Goal: Task Accomplishment & Management: Use online tool/utility

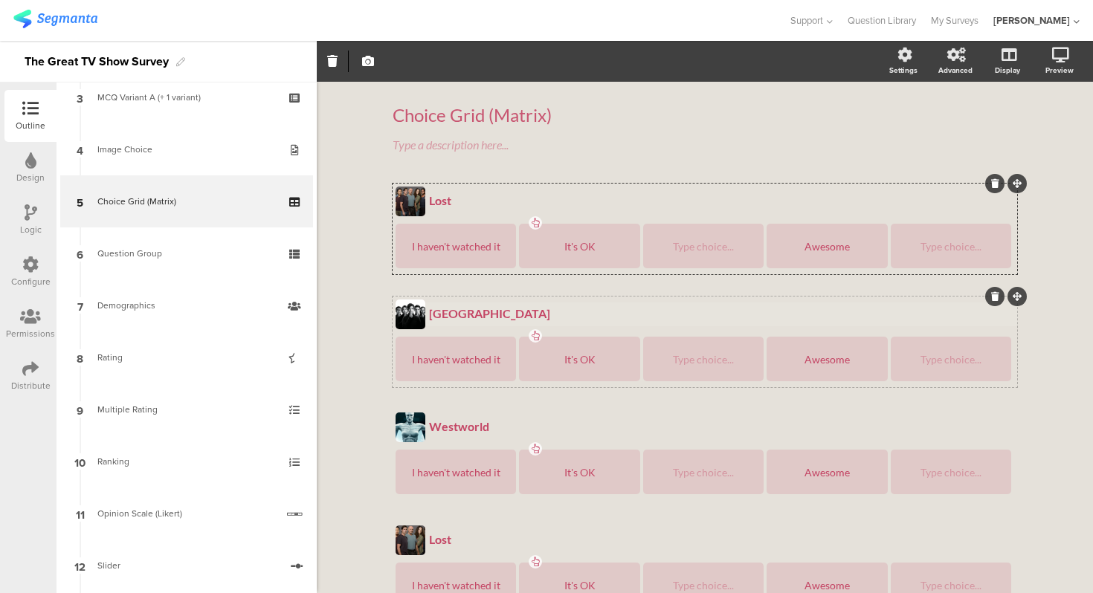
click at [480, 303] on div "[GEOGRAPHIC_DATA] [GEOGRAPHIC_DATA]" at bounding box center [721, 315] width 592 height 24
click at [497, 182] on div "Choice Grid (Matrix) Choice Grid (Matrix) Type a description here... Lost Lost …" at bounding box center [704, 509] width 624 height 841
click at [496, 194] on div "Lost" at bounding box center [721, 200] width 585 height 14
click at [499, 184] on div "Lost Lost Lost I haven't watched it It's OK Type choice... Awesome Type choice.…" at bounding box center [704, 229] width 624 height 91
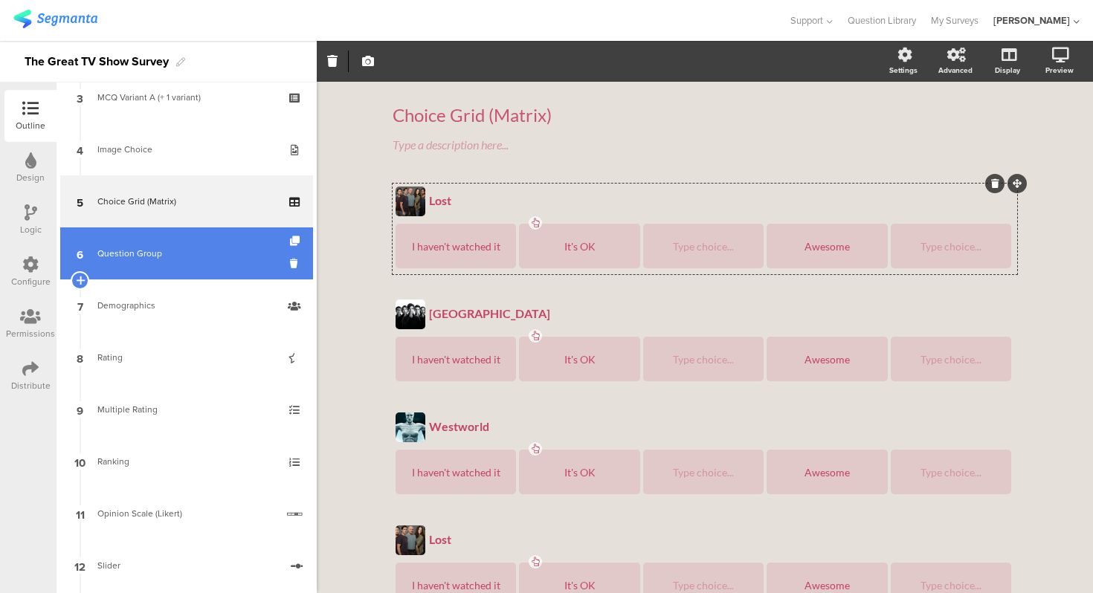
click at [208, 255] on div "Question Group" at bounding box center [186, 253] width 178 height 15
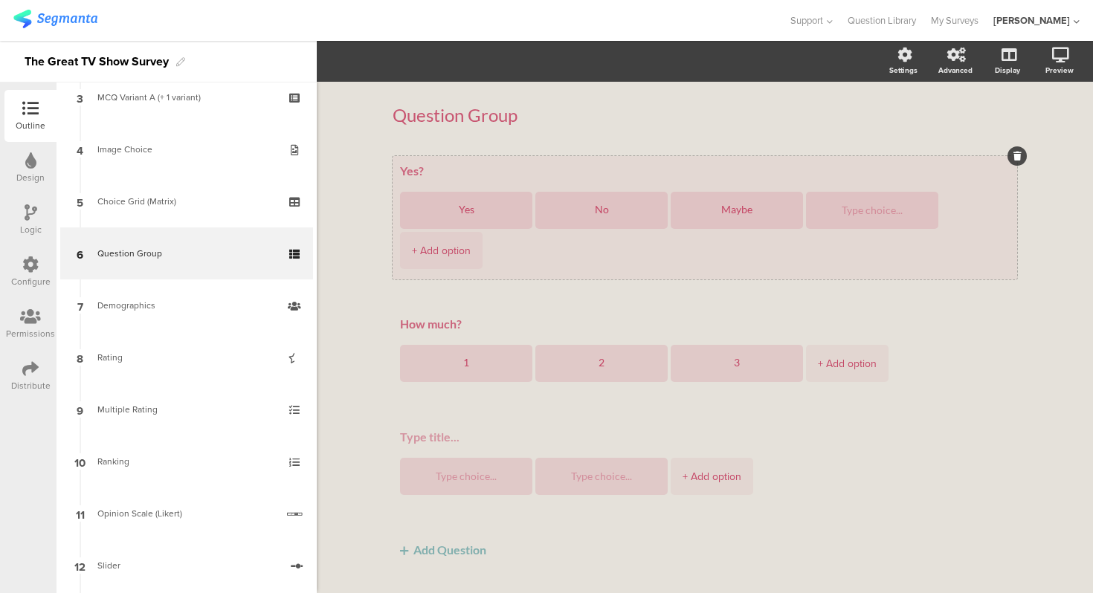
click at [459, 166] on textarea "Yes?" at bounding box center [704, 171] width 609 height 15
click at [462, 156] on div "Yes? Yes No Maybe + Add option" at bounding box center [704, 217] width 624 height 123
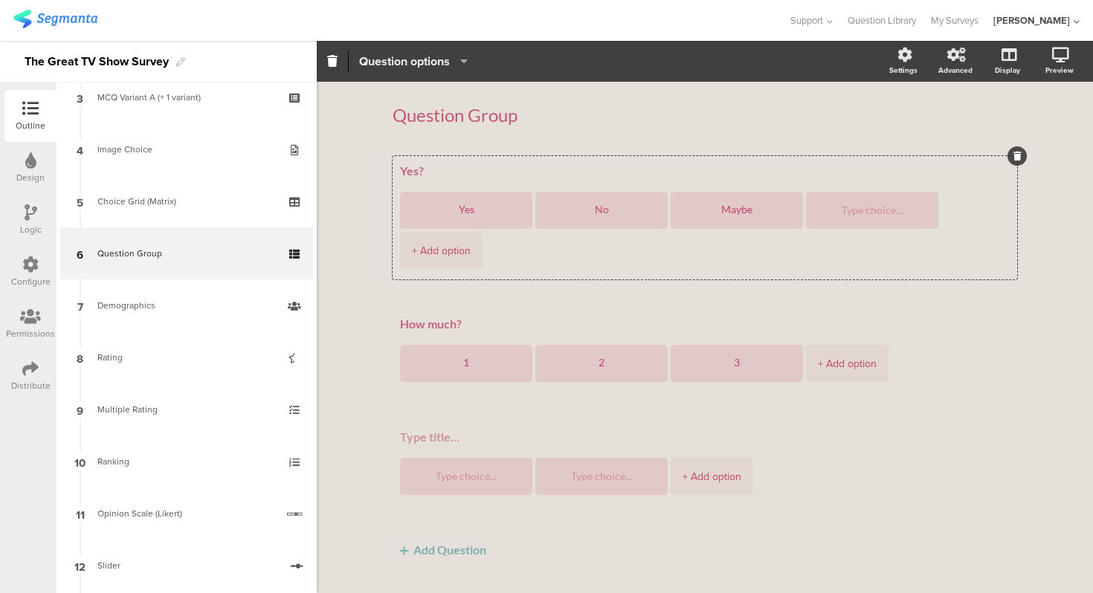
click at [438, 62] on span "Question options" at bounding box center [404, 61] width 91 height 17
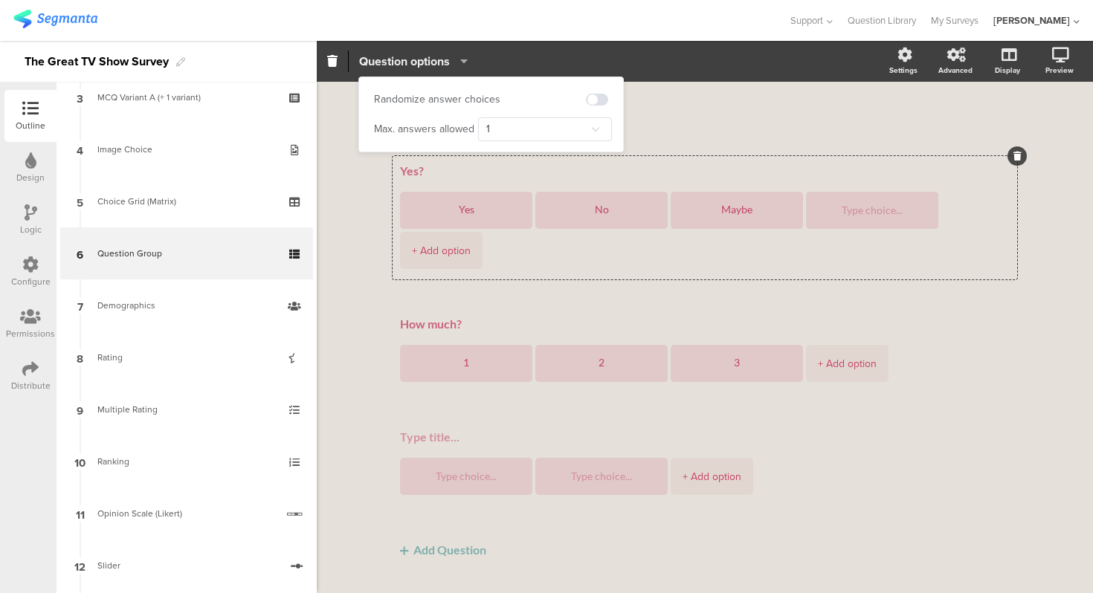
click at [438, 62] on span "Question options" at bounding box center [404, 61] width 91 height 17
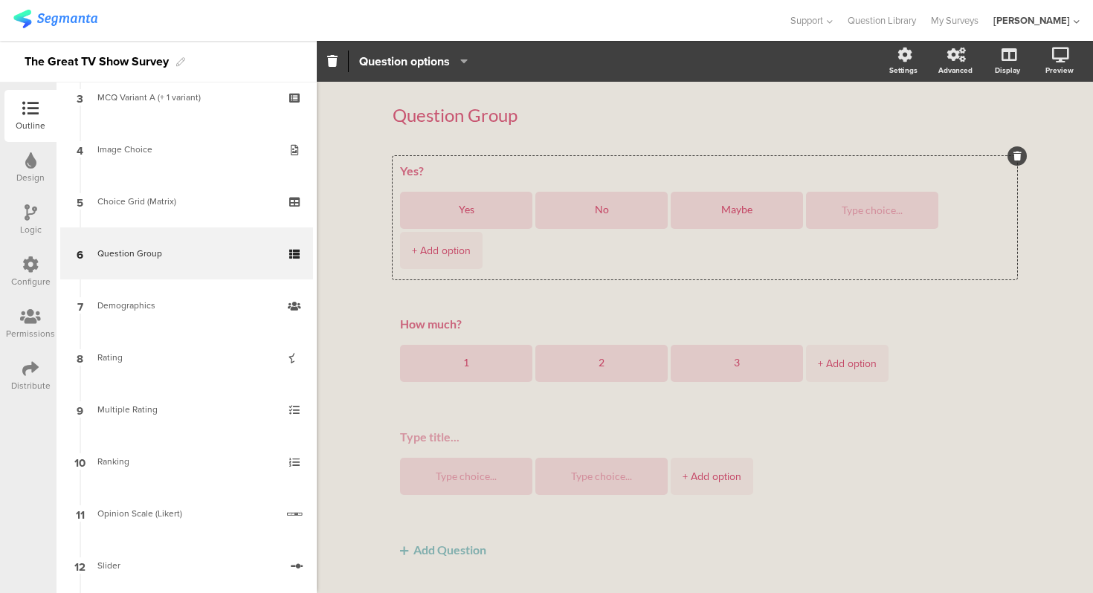
click at [356, 186] on div "Question Group Question Group Yes? Yes No Maybe + Add option How much? 1" at bounding box center [705, 353] width 776 height 542
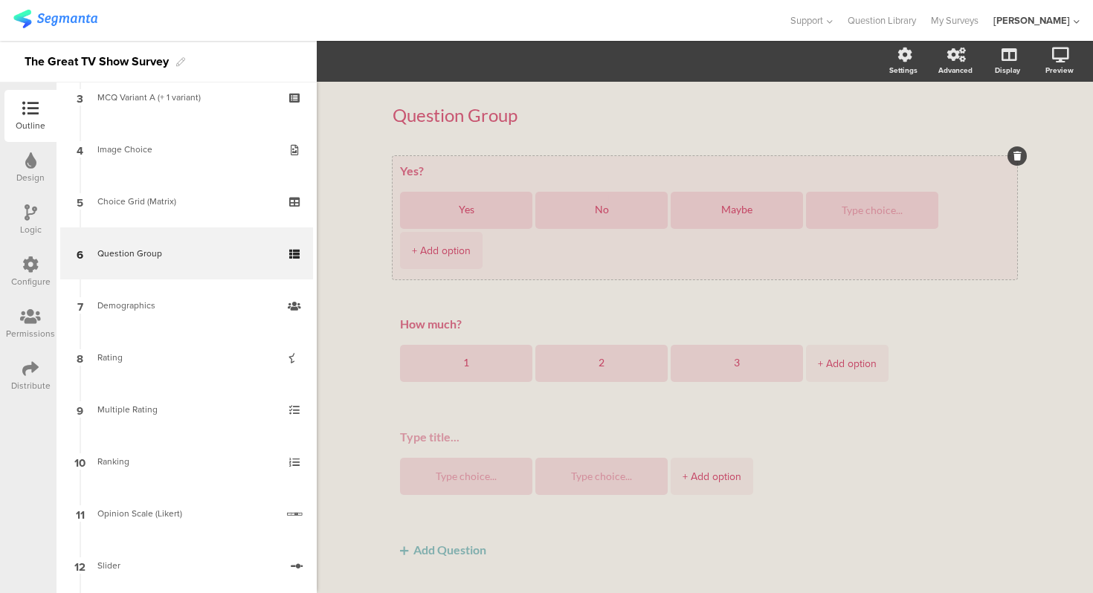
click at [429, 158] on div "Yes? Yes No Maybe + Add option" at bounding box center [704, 217] width 624 height 123
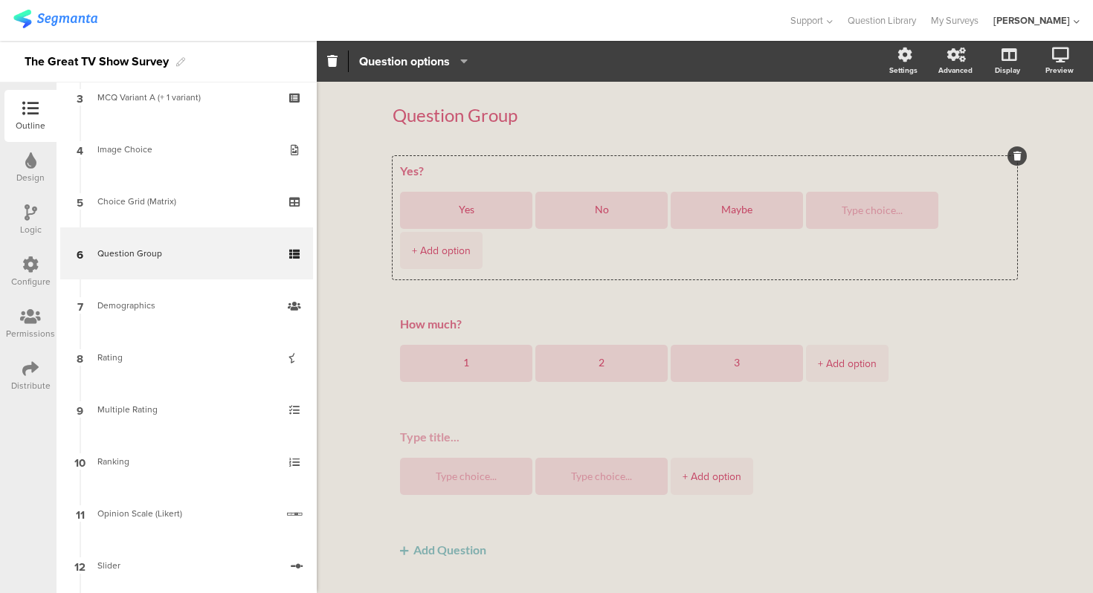
click at [453, 64] on span "Question options" at bounding box center [413, 61] width 109 height 17
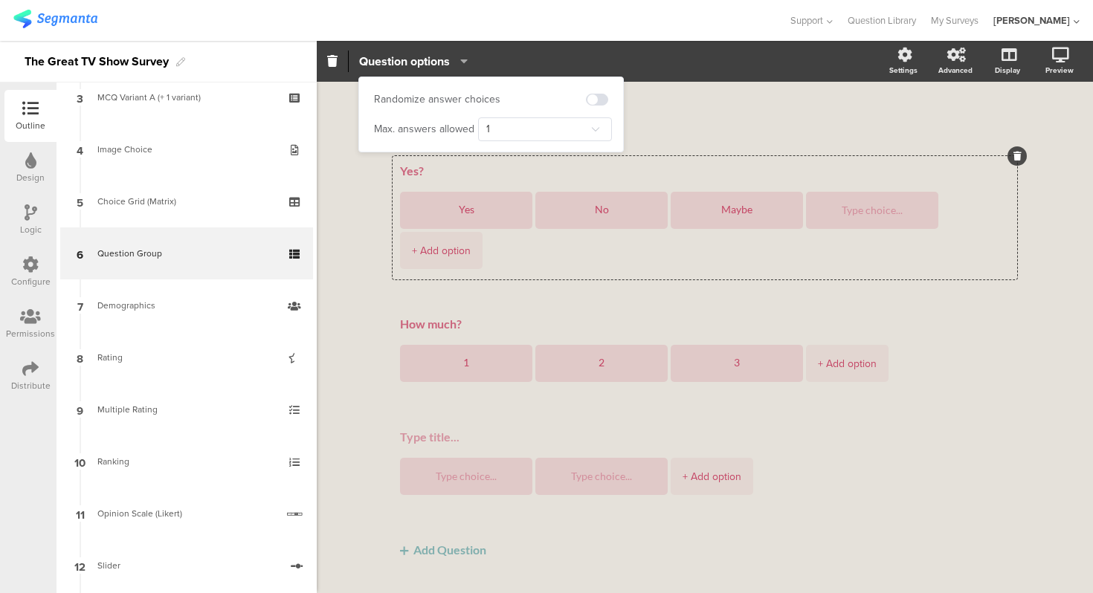
click at [448, 129] on div "Max. answers allowed" at bounding box center [424, 129] width 100 height 15
drag, startPoint x: 448, startPoint y: 129, endPoint x: 384, endPoint y: 129, distance: 64.7
click at [384, 129] on div "Max. answers allowed" at bounding box center [424, 129] width 100 height 15
copy div "Max. answers allowed"
click at [384, 129] on div "Max. answers allowed" at bounding box center [424, 129] width 100 height 15
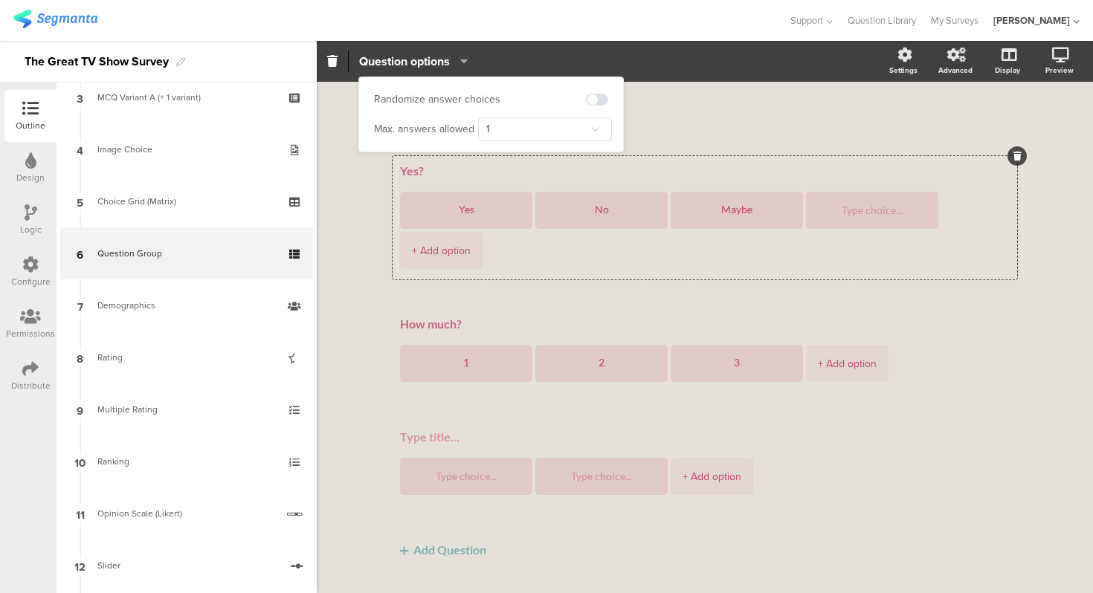
click at [360, 161] on div "Question Group Question Group Yes? Yes No Maybe + Add option How much? 1" at bounding box center [705, 353] width 776 height 542
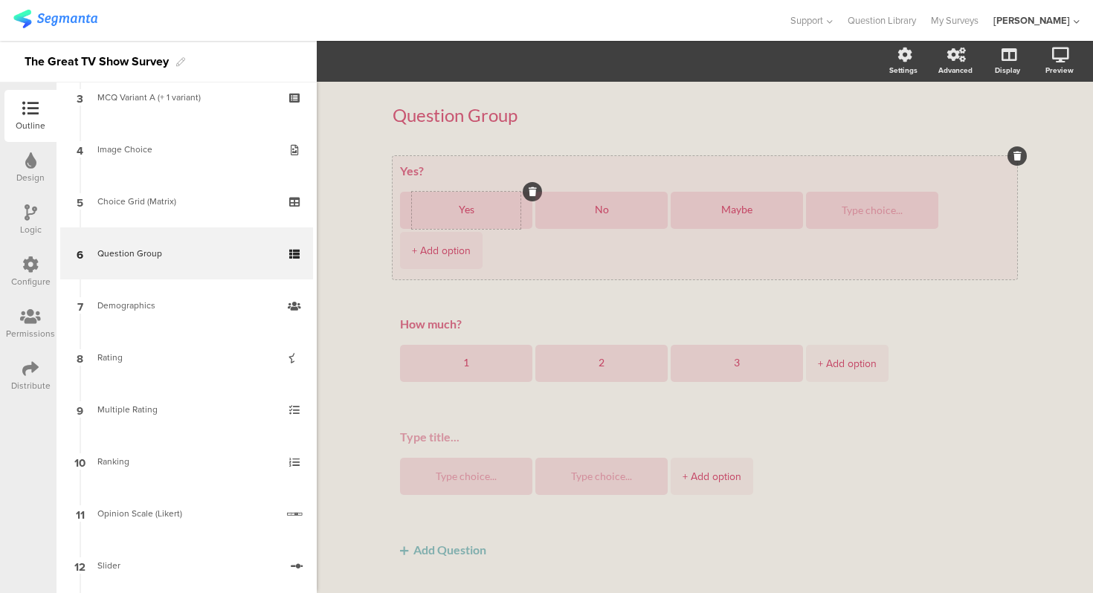
click at [459, 194] on div "Yes" at bounding box center [466, 210] width 109 height 37
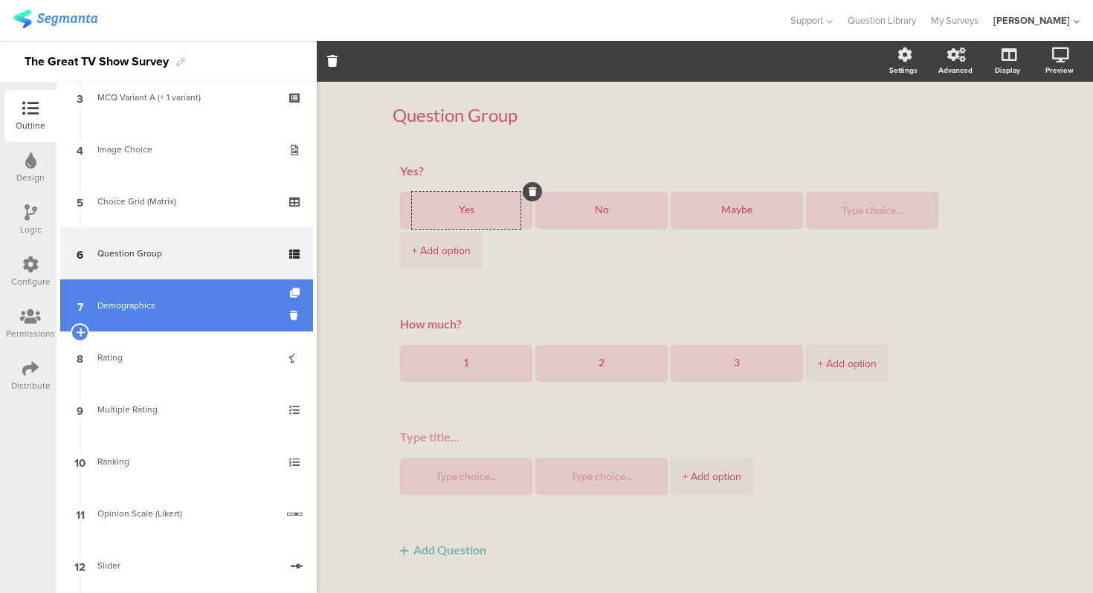
click at [178, 282] on link "7 Demographics" at bounding box center [186, 305] width 253 height 52
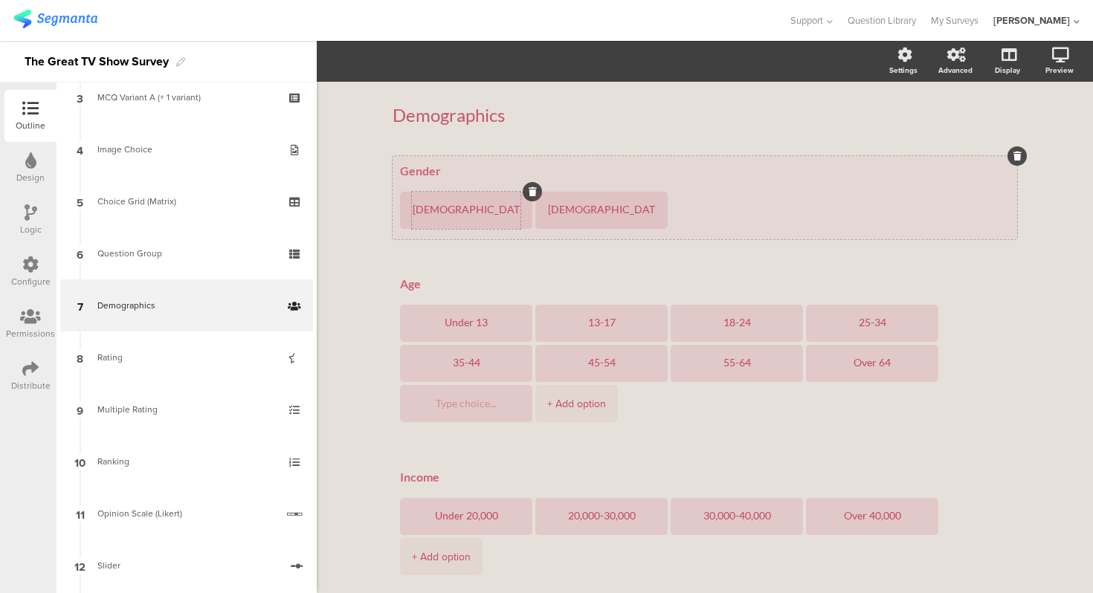
click at [500, 195] on div "[DEMOGRAPHIC_DATA]" at bounding box center [466, 210] width 109 height 37
click at [494, 194] on div "[DEMOGRAPHIC_DATA]" at bounding box center [466, 210] width 109 height 37
click at [494, 193] on div "[DEMOGRAPHIC_DATA]" at bounding box center [466, 210] width 109 height 37
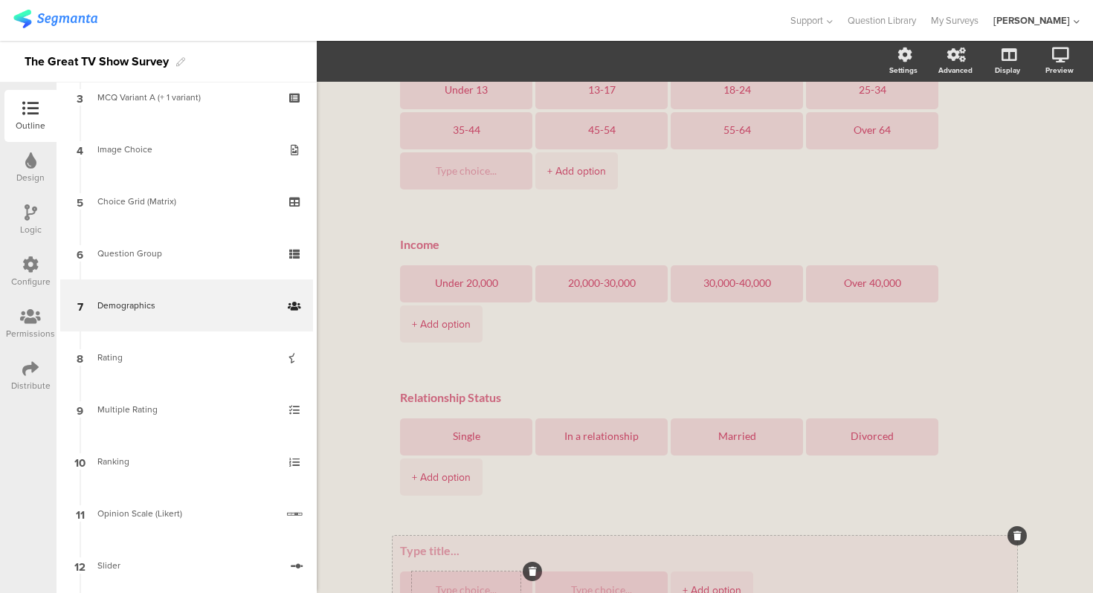
scroll to position [234, 0]
click at [493, 570] on div at bounding box center [466, 588] width 109 height 37
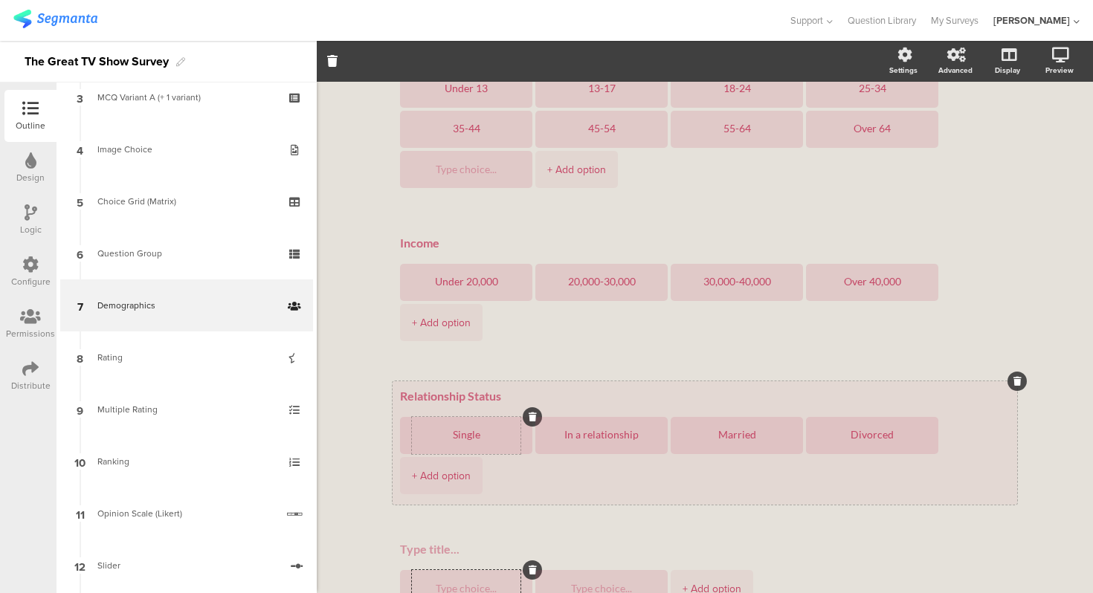
click at [497, 417] on div "Single" at bounding box center [466, 435] width 109 height 37
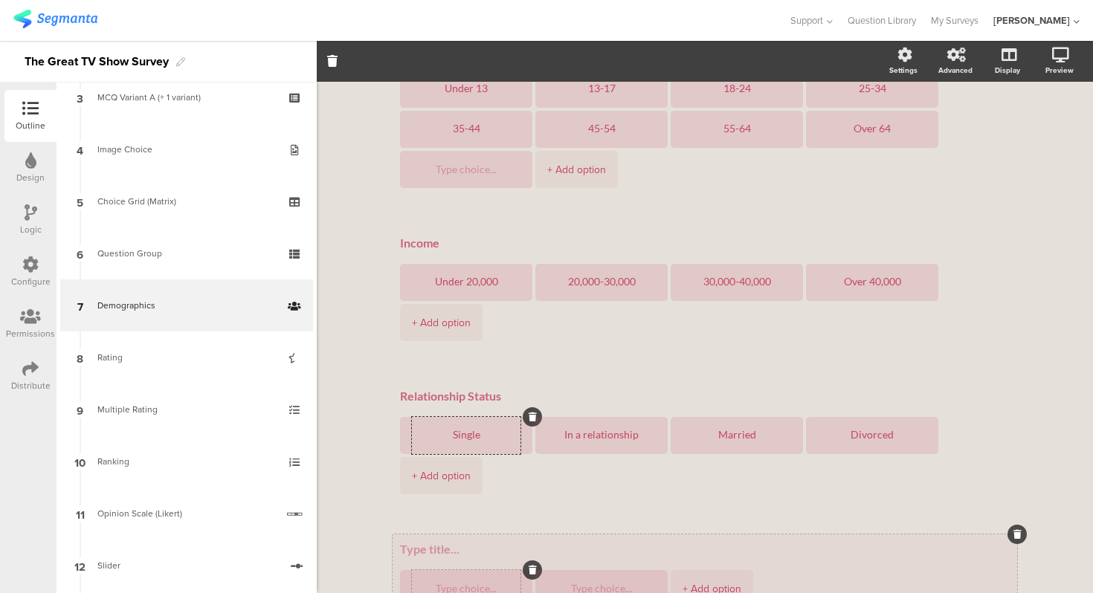
click at [473, 583] on textarea at bounding box center [466, 588] width 109 height 11
click at [476, 570] on div at bounding box center [466, 588] width 109 height 37
click at [491, 534] on div "+ Add option" at bounding box center [704, 575] width 624 height 83
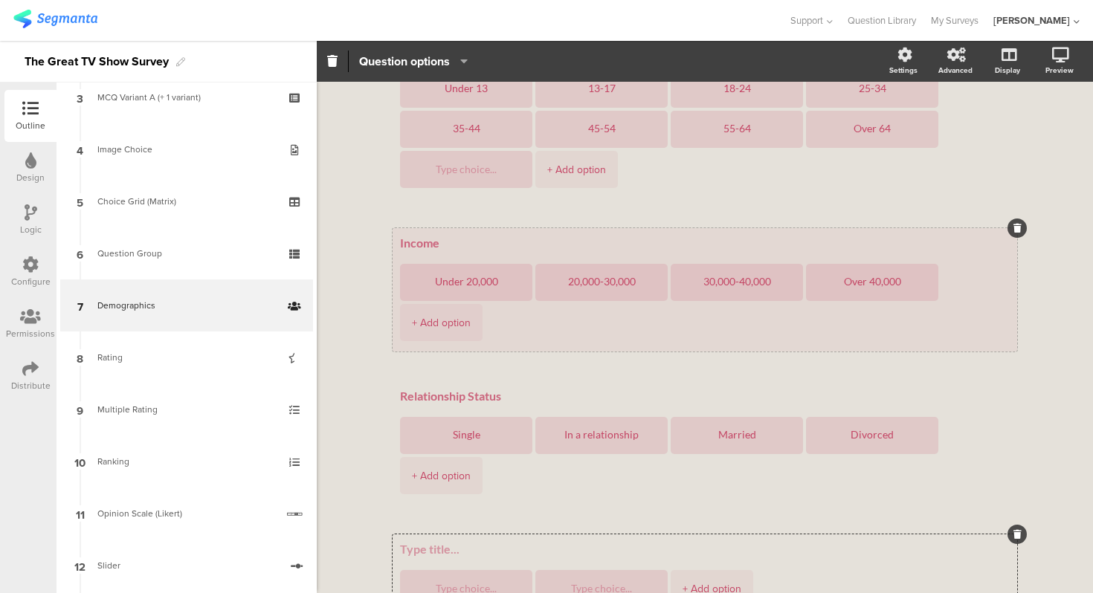
click at [488, 259] on div "Income Under 20,000 20,000-30,000 30,000-40,000 Over 40,000 + Add option" at bounding box center [704, 289] width 624 height 123
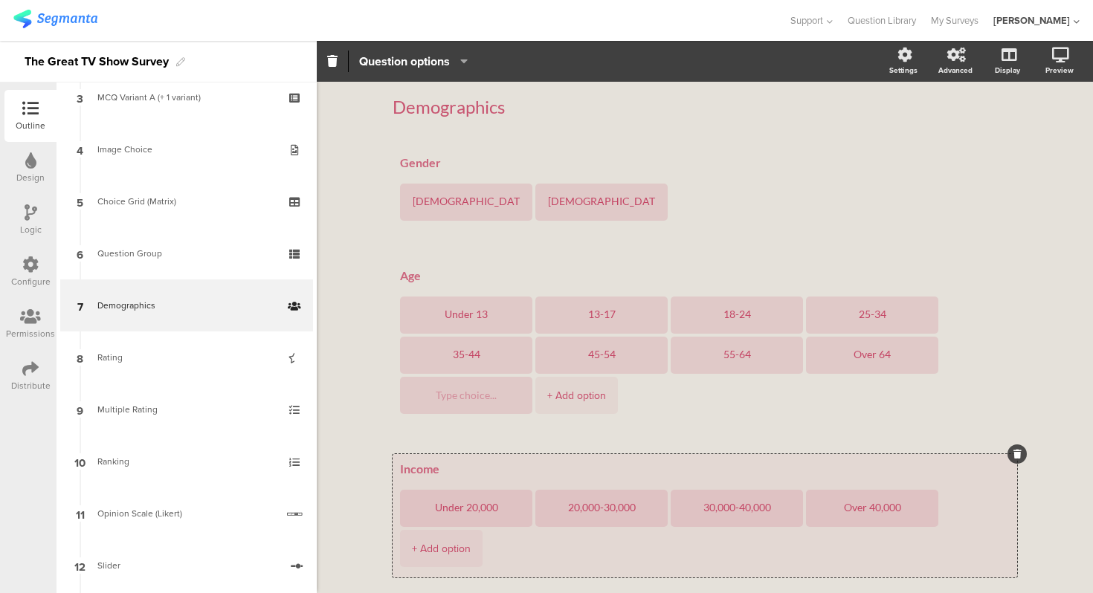
scroll to position [0, 0]
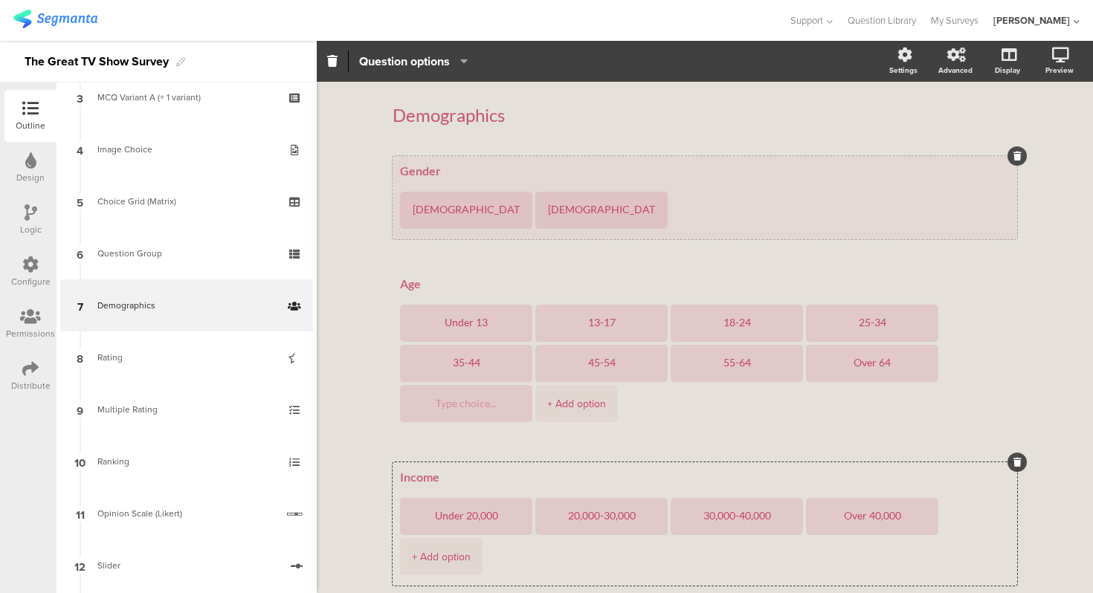
click at [473, 159] on div "Gender Male Female" at bounding box center [704, 197] width 624 height 83
click at [466, 161] on div "Gender Male Female" at bounding box center [704, 197] width 624 height 83
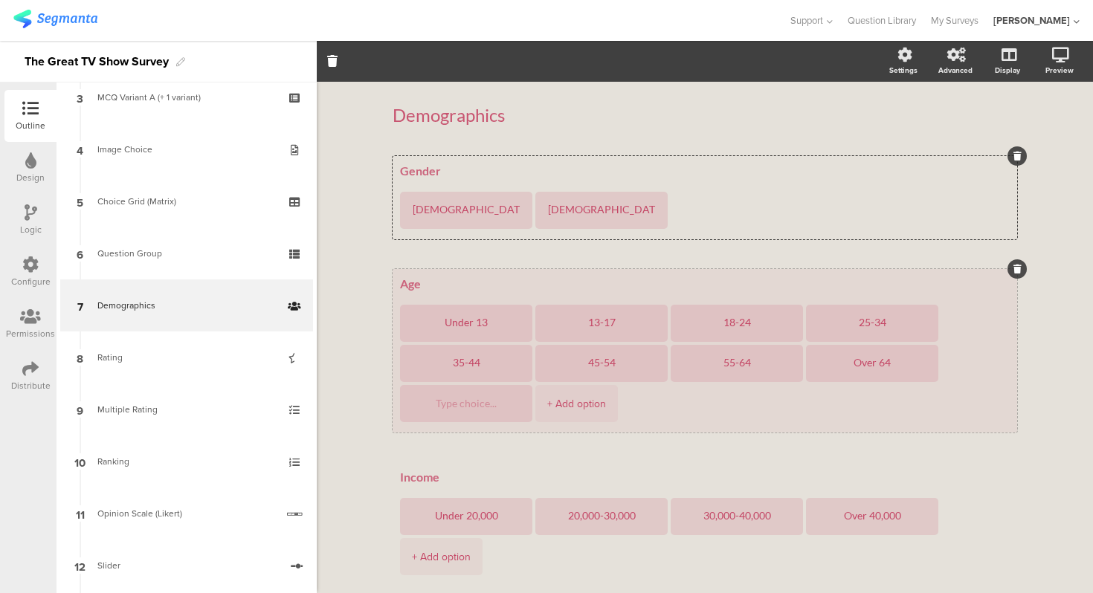
click at [455, 270] on div "Age Under 13 13-17 18-24 25-34 35-44 45-54 55-64 Over 64 + Add option" at bounding box center [704, 351] width 624 height 164
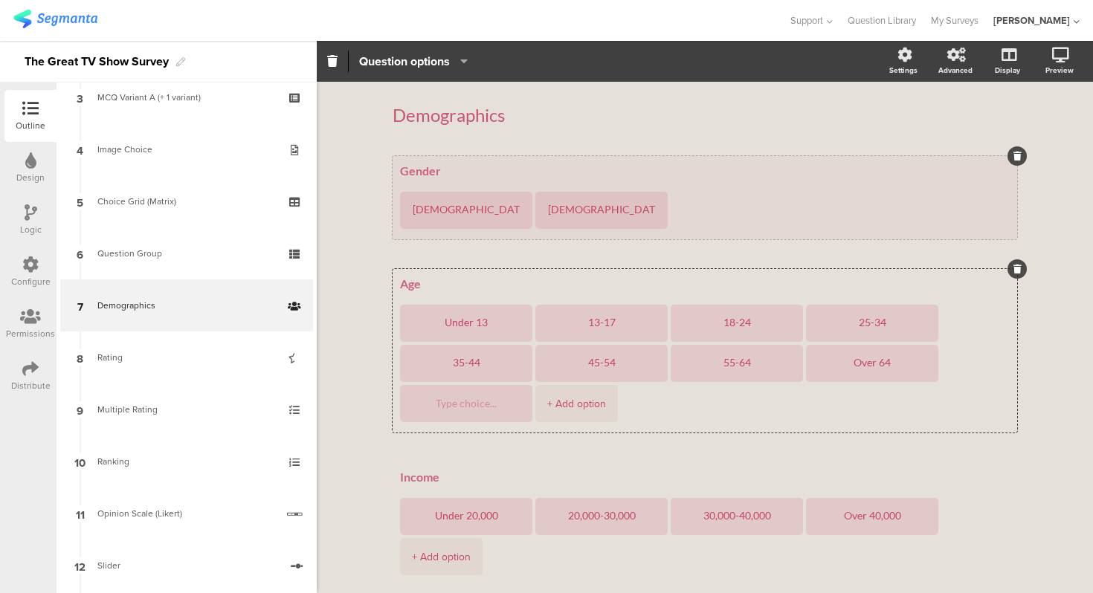
click at [418, 157] on div "Gender Male Female" at bounding box center [704, 197] width 624 height 83
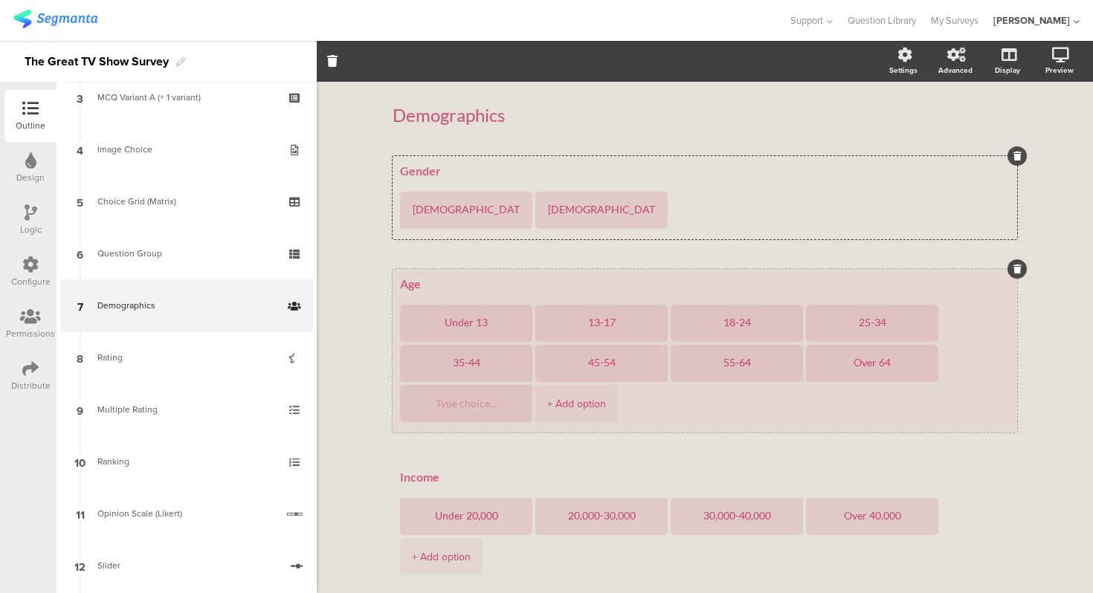
click at [520, 274] on div "Age Under 13 13-17 18-24 25-34 35-44 45-54 55-64 Over 64 + Add option" at bounding box center [704, 351] width 624 height 164
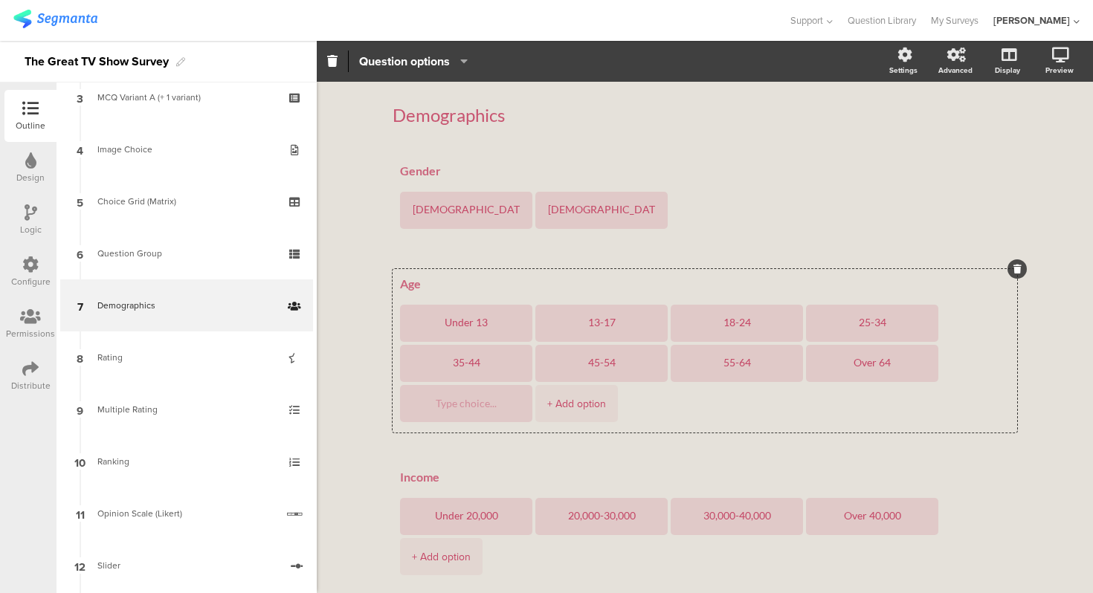
click at [452, 59] on span "Question options" at bounding box center [413, 61] width 109 height 17
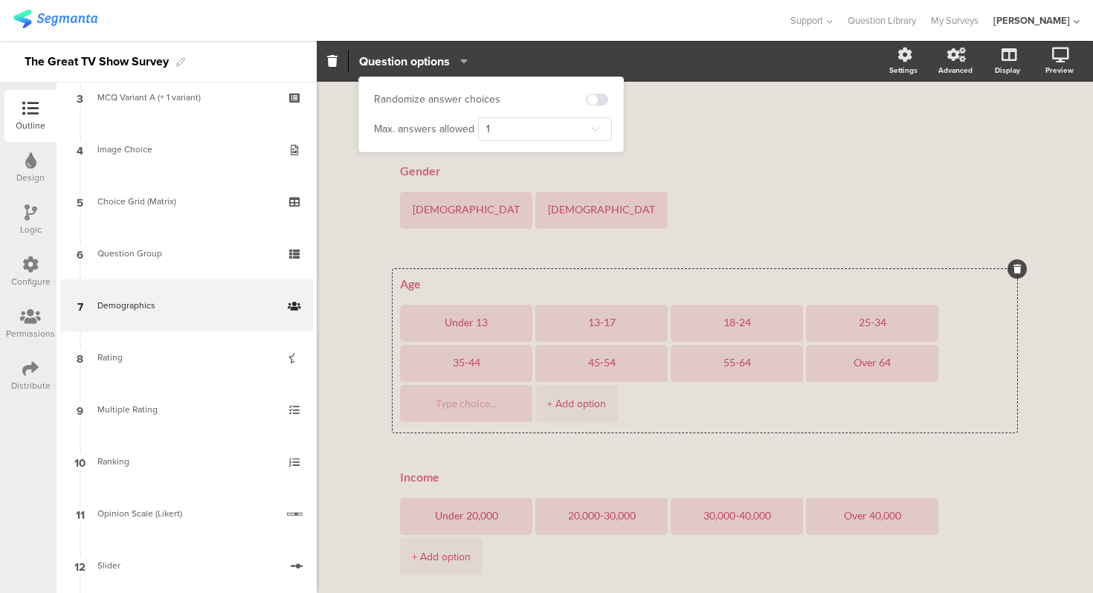
click at [452, 59] on span "Question options" at bounding box center [413, 61] width 109 height 17
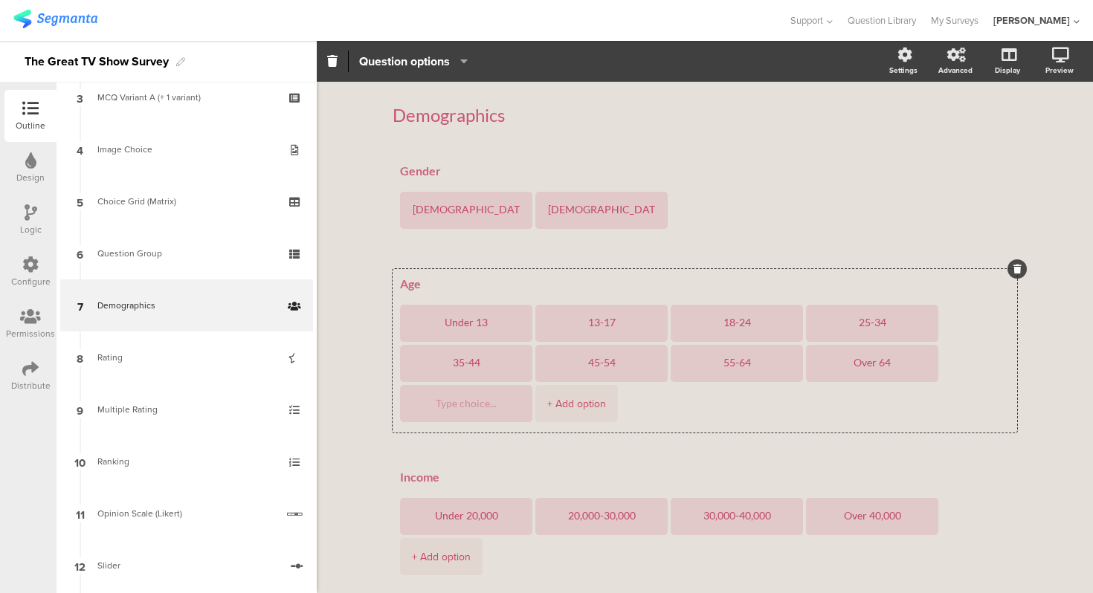
click at [364, 270] on div "Demographics Demographics Gender Male Female Age Under 13 13-17 18-24" at bounding box center [705, 526] width 776 height 888
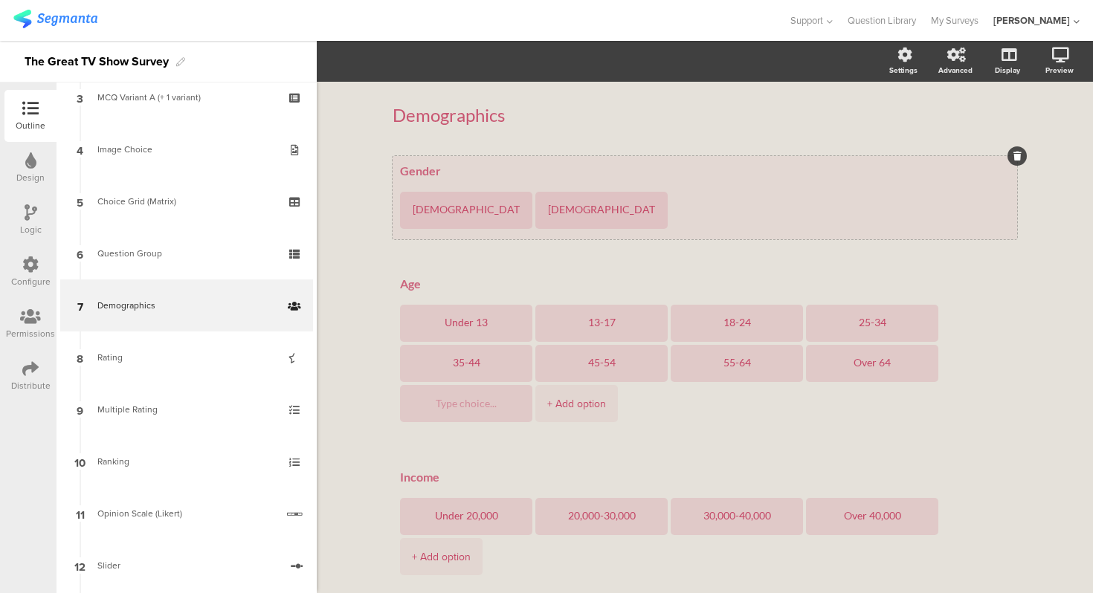
click at [427, 158] on div "Gender Male Female" at bounding box center [704, 197] width 624 height 83
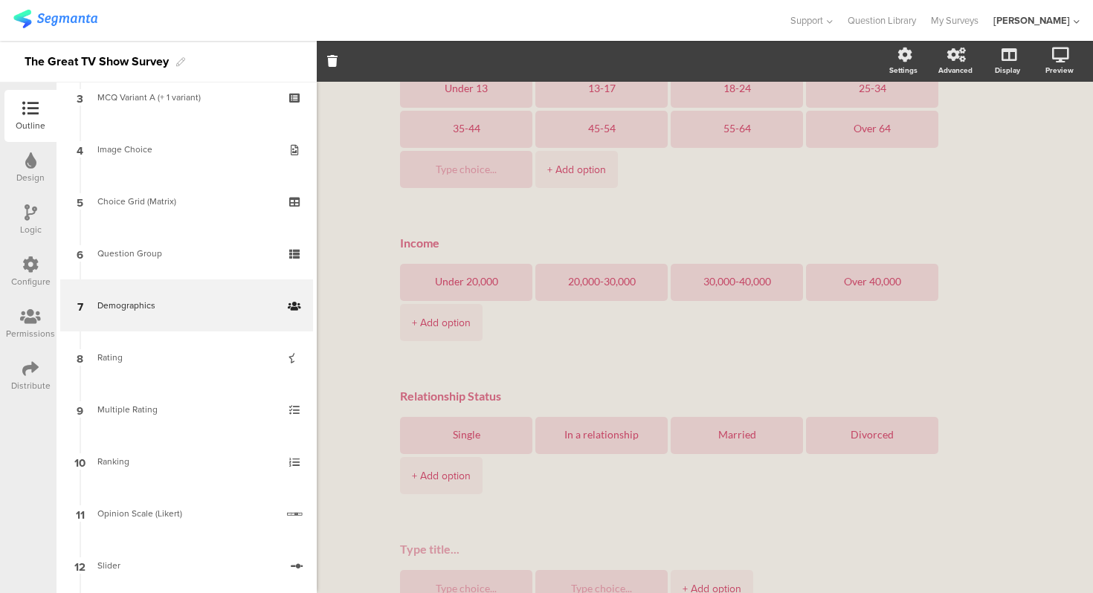
scroll to position [297, 0]
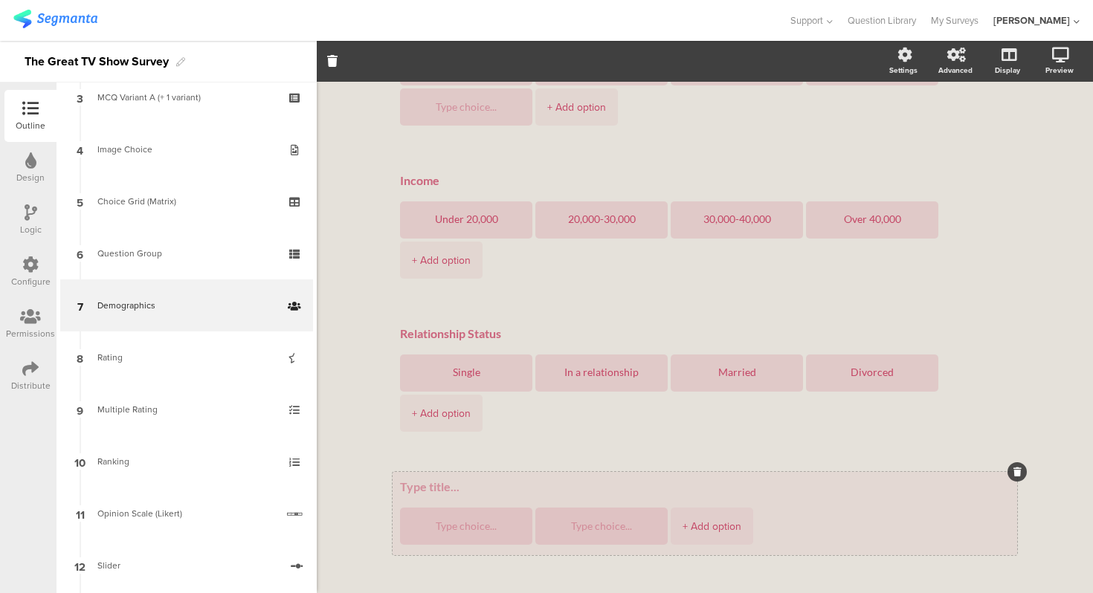
click at [439, 472] on div "+ Add option" at bounding box center [704, 513] width 624 height 83
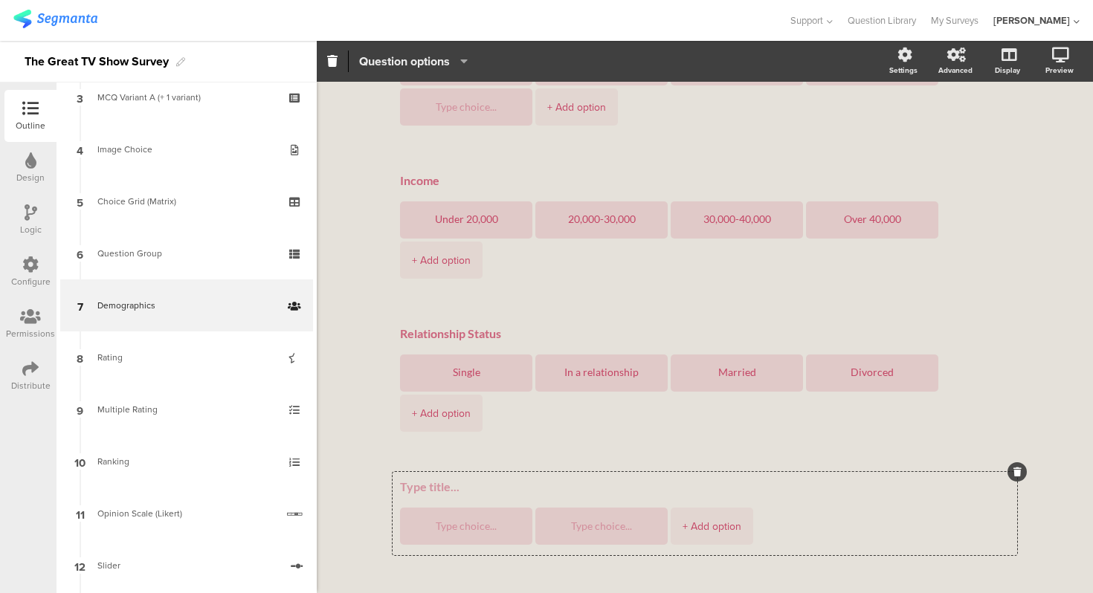
click at [421, 65] on span "Question options" at bounding box center [404, 61] width 91 height 17
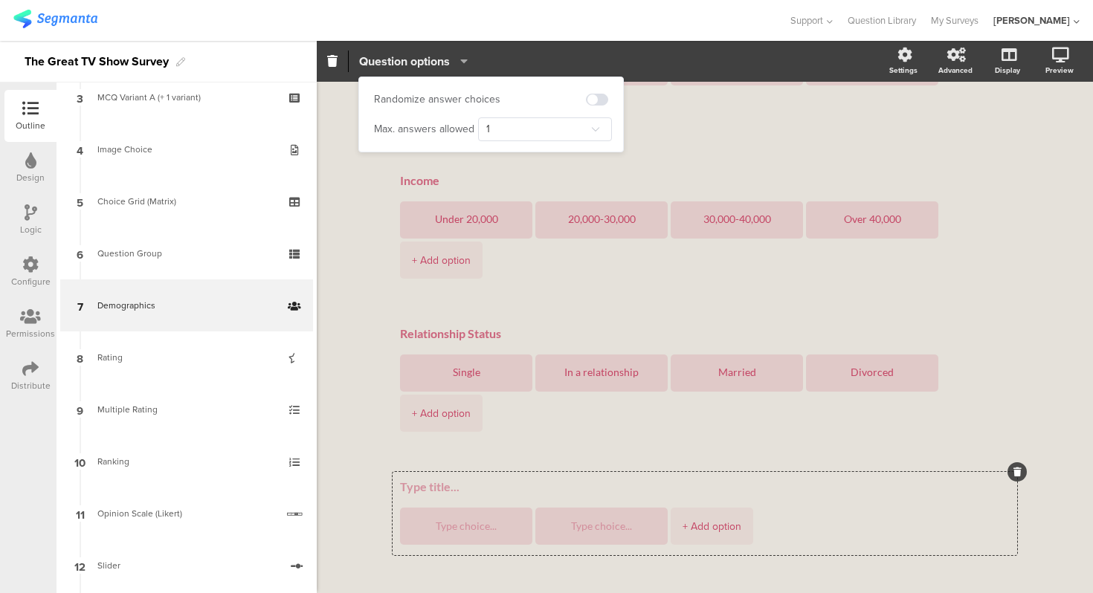
click at [421, 65] on span "Question options" at bounding box center [404, 61] width 91 height 17
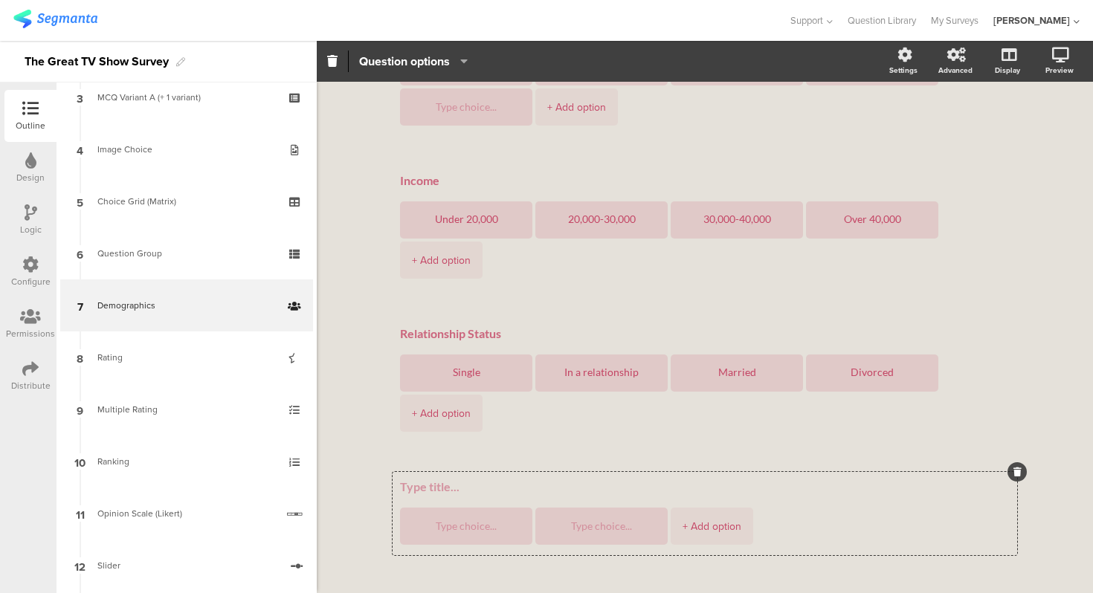
click at [365, 243] on div "Demographics Demographics Gender Male Female Age Under 13 13-17 18-24" at bounding box center [705, 229] width 776 height 888
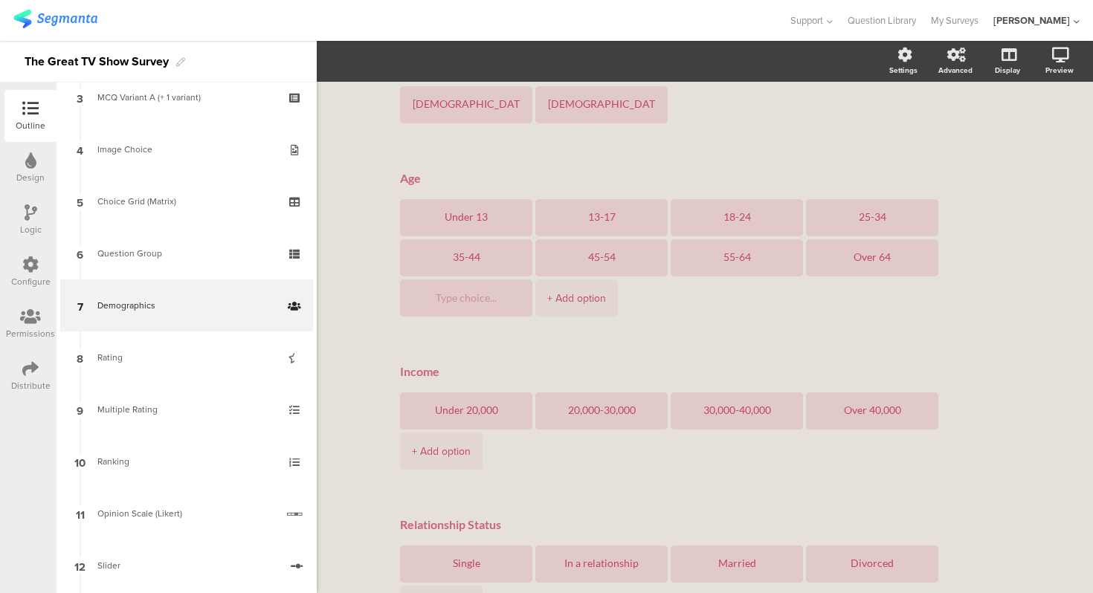
scroll to position [0, 0]
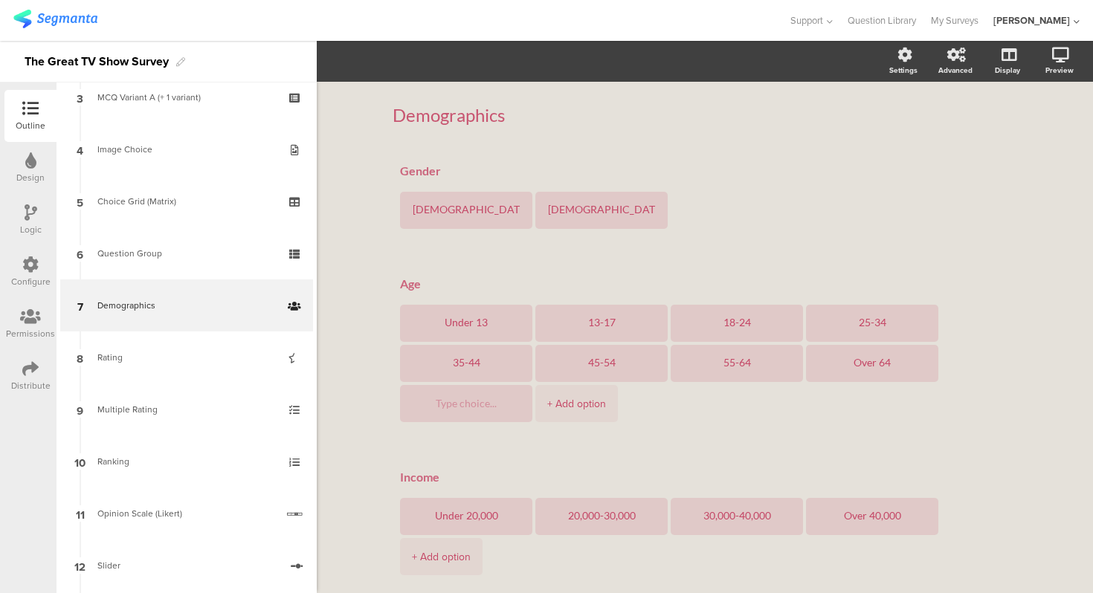
click at [754, 133] on div "Demographics Demographics" at bounding box center [704, 115] width 624 height 52
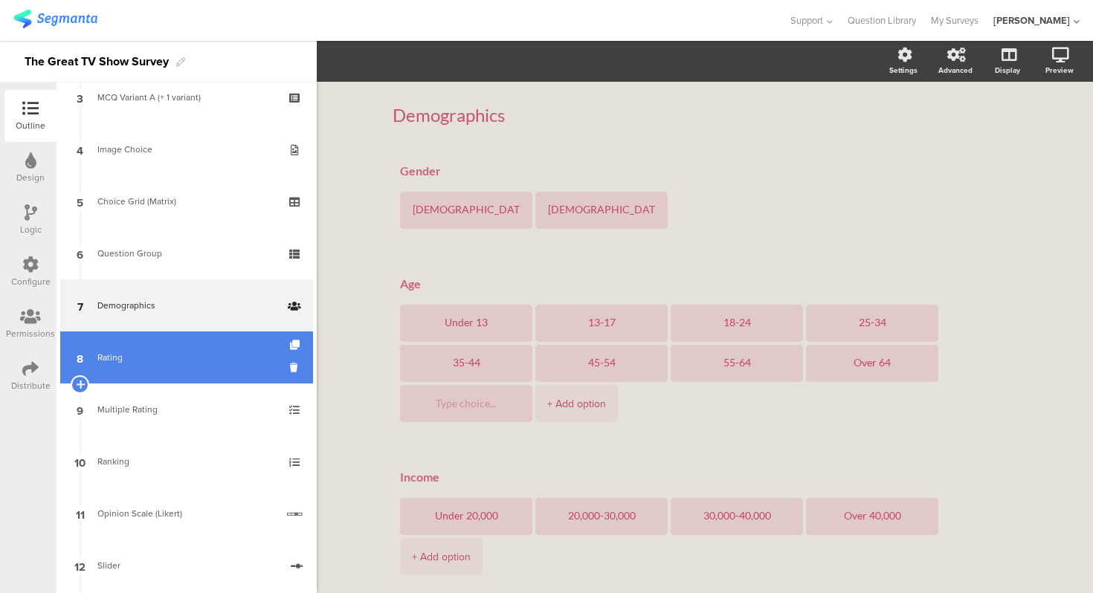
click at [169, 373] on link "8 Rating" at bounding box center [186, 357] width 253 height 52
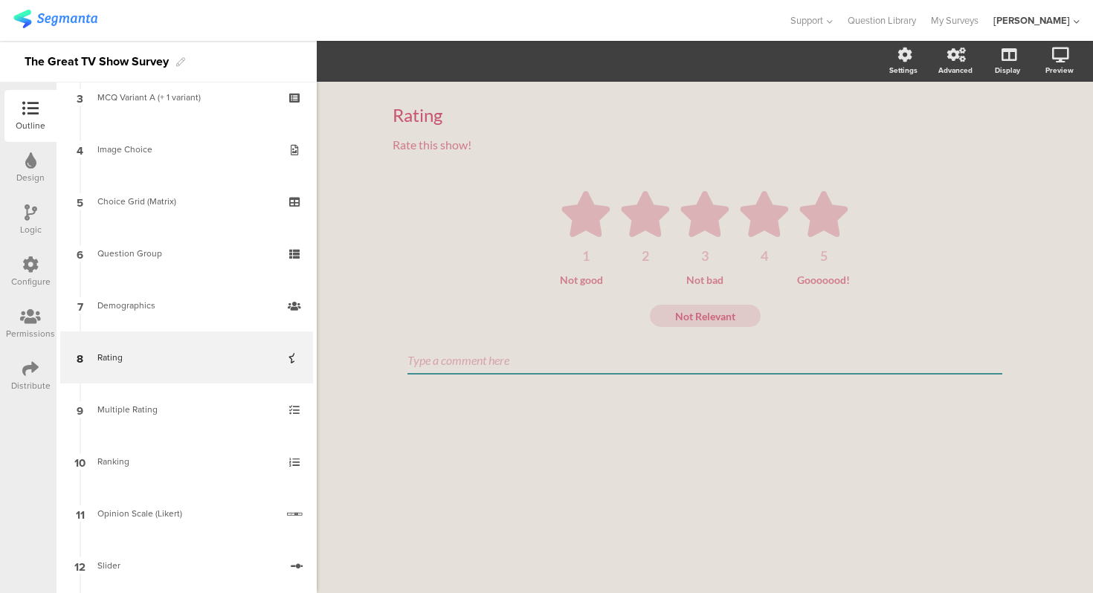
click at [350, 337] on div "Rating Rating Rate this show! Rate this show! 1 2 3 4 5 Not good Not bad Gooooo…" at bounding box center [705, 337] width 776 height 511
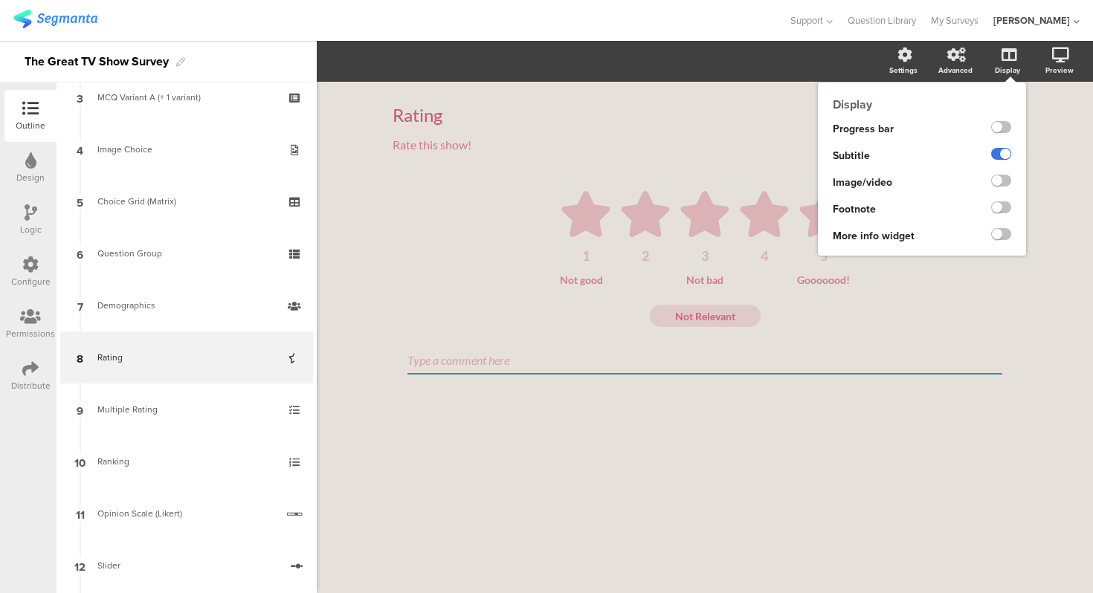
click at [1001, 158] on label at bounding box center [1001, 154] width 20 height 12
click at [0, 0] on input "checkbox" at bounding box center [0, 0] width 0 height 0
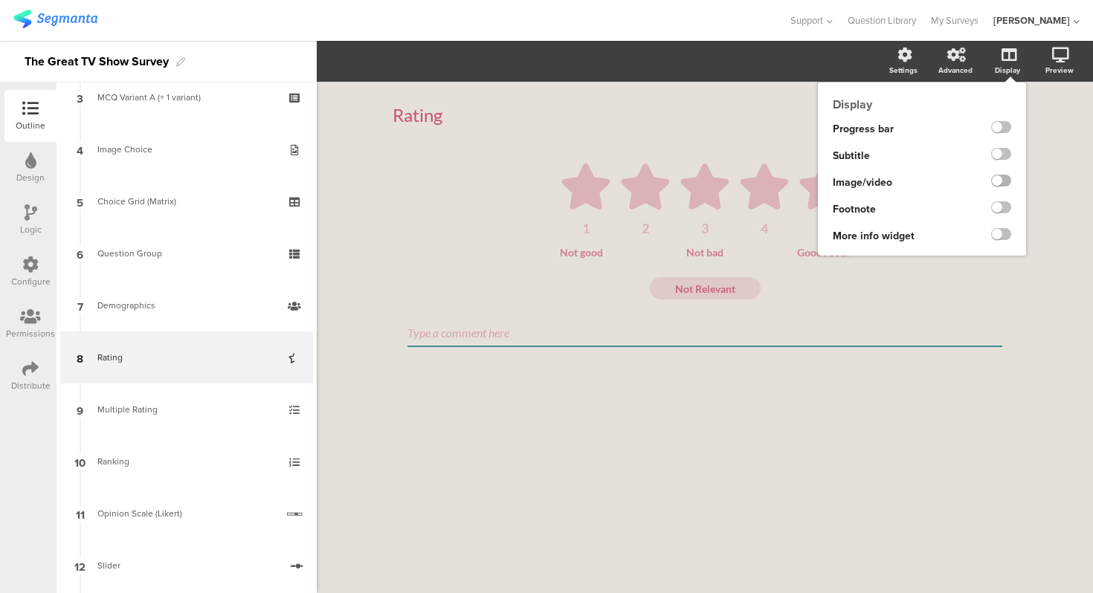
click at [1003, 182] on label at bounding box center [1001, 181] width 20 height 12
click at [0, 0] on input "checkbox" at bounding box center [0, 0] width 0 height 0
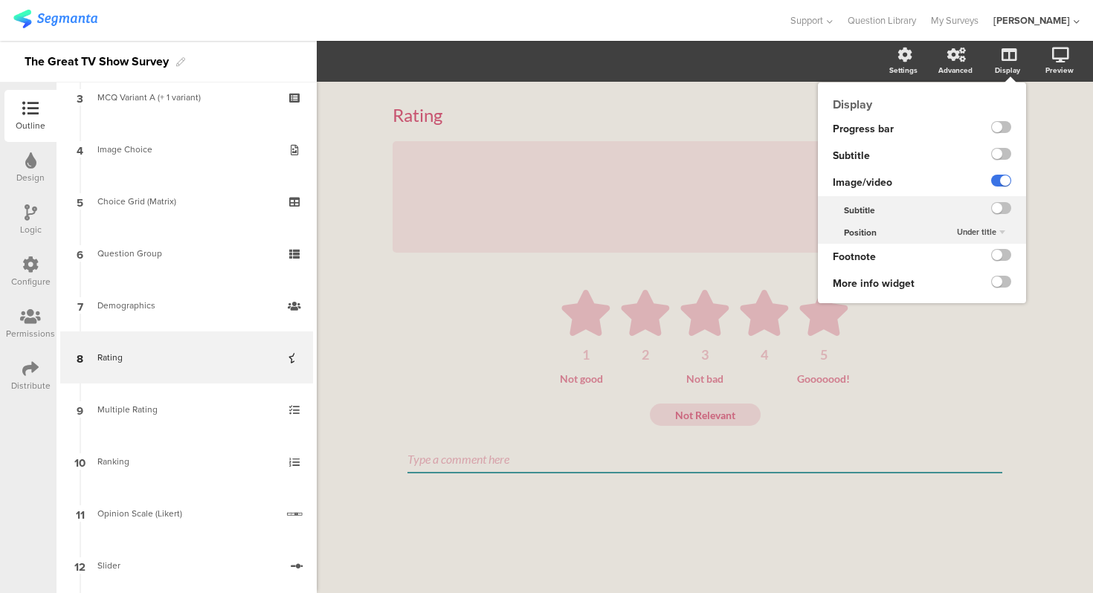
click at [1003, 182] on label at bounding box center [1001, 181] width 20 height 12
click at [0, 0] on input "checkbox" at bounding box center [0, 0] width 0 height 0
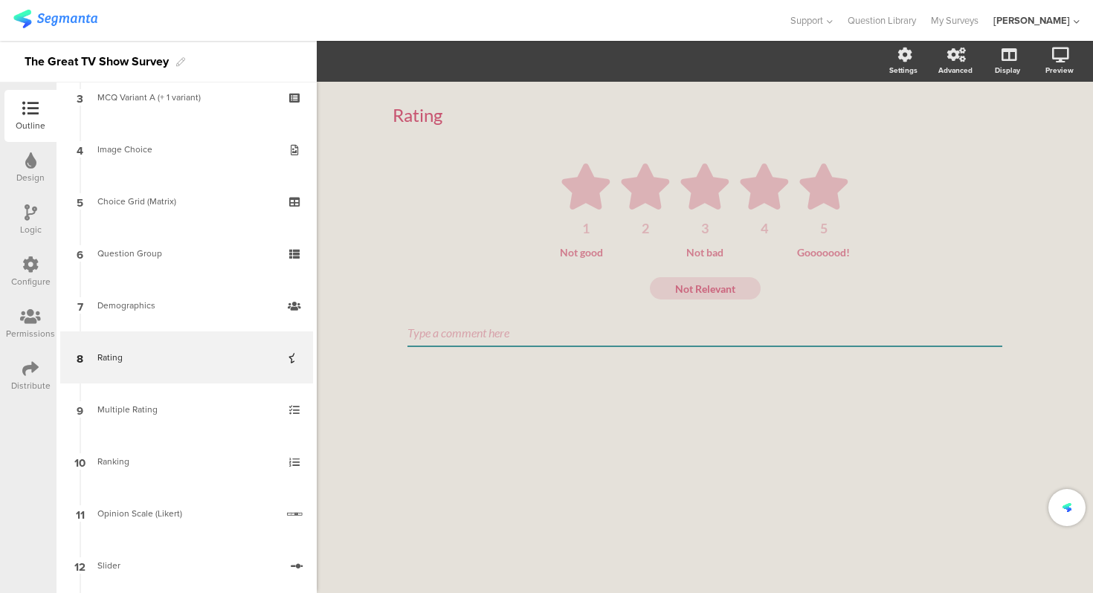
click at [1069, 146] on div "Rating Rating 1 2 3 4 5 Not good Not bad Gooooood! Not Relevant" at bounding box center [705, 337] width 776 height 511
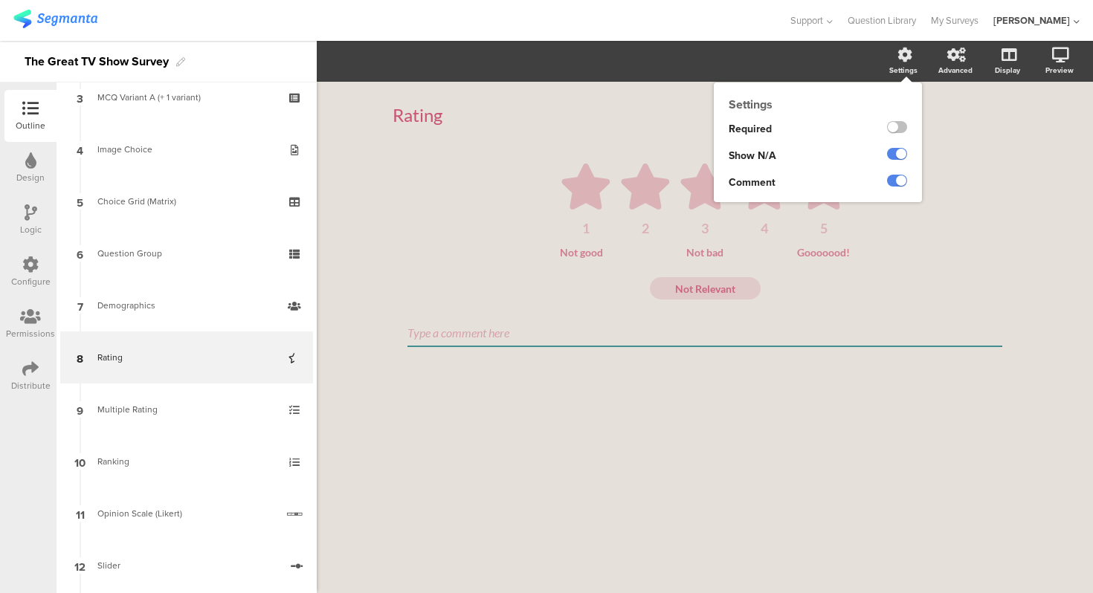
click at [906, 64] on div "Settings" at bounding box center [910, 61] width 52 height 37
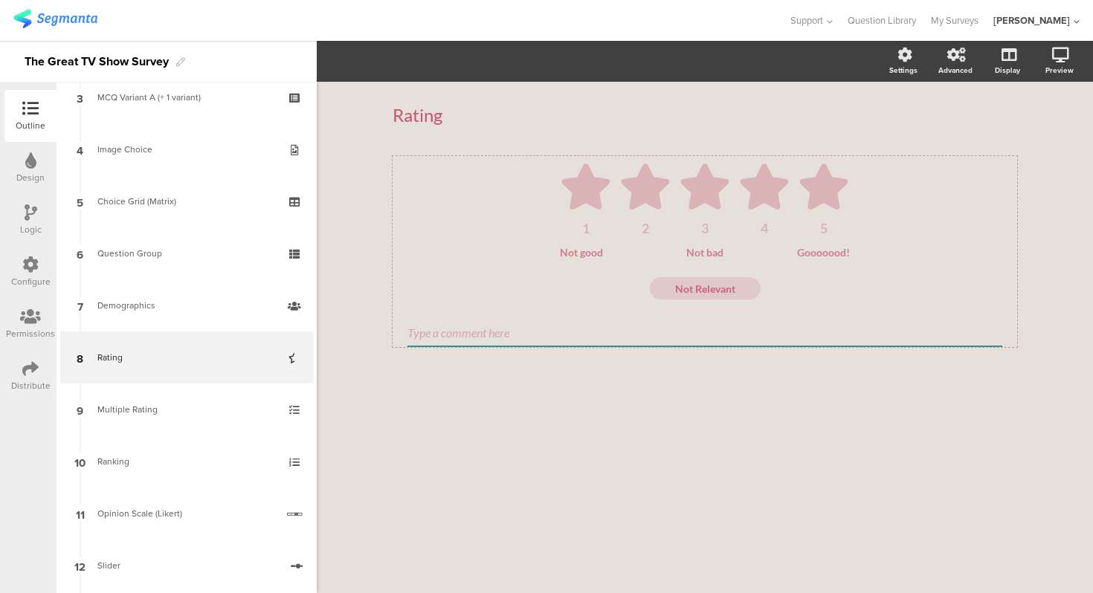
click at [832, 199] on icon at bounding box center [823, 187] width 48 height 46
click at [371, 60] on icon "button" at bounding box center [371, 62] width 7 height 12
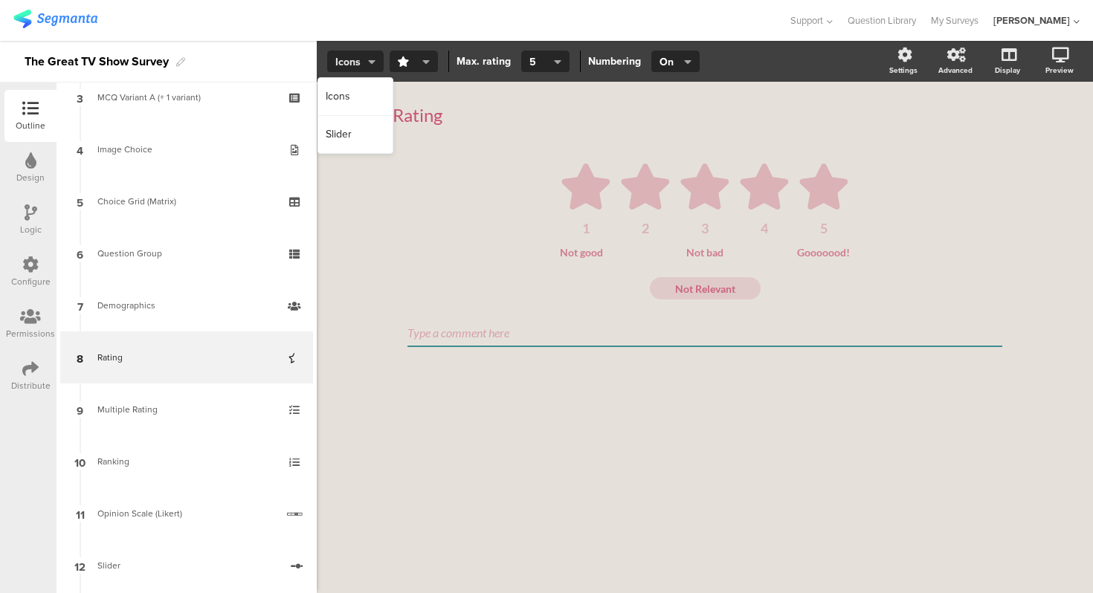
click at [371, 60] on icon "button" at bounding box center [371, 62] width 7 height 12
click at [698, 255] on div "Not bad" at bounding box center [705, 252] width 87 height 13
click at [571, 256] on div "Not good" at bounding box center [603, 252] width 87 height 13
click at [549, 134] on div "Rating Rating" at bounding box center [704, 115] width 624 height 52
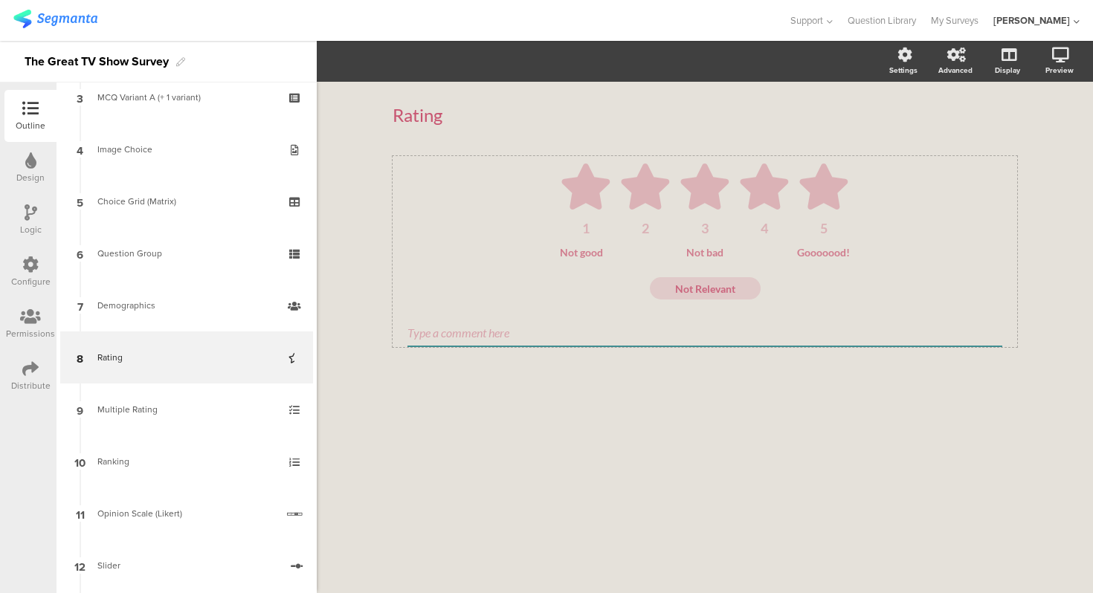
click at [626, 161] on div "1 2 3 4 5 Not good Not bad Gooooood!" at bounding box center [704, 207] width 595 height 103
click at [421, 70] on button "button" at bounding box center [413, 62] width 48 height 22
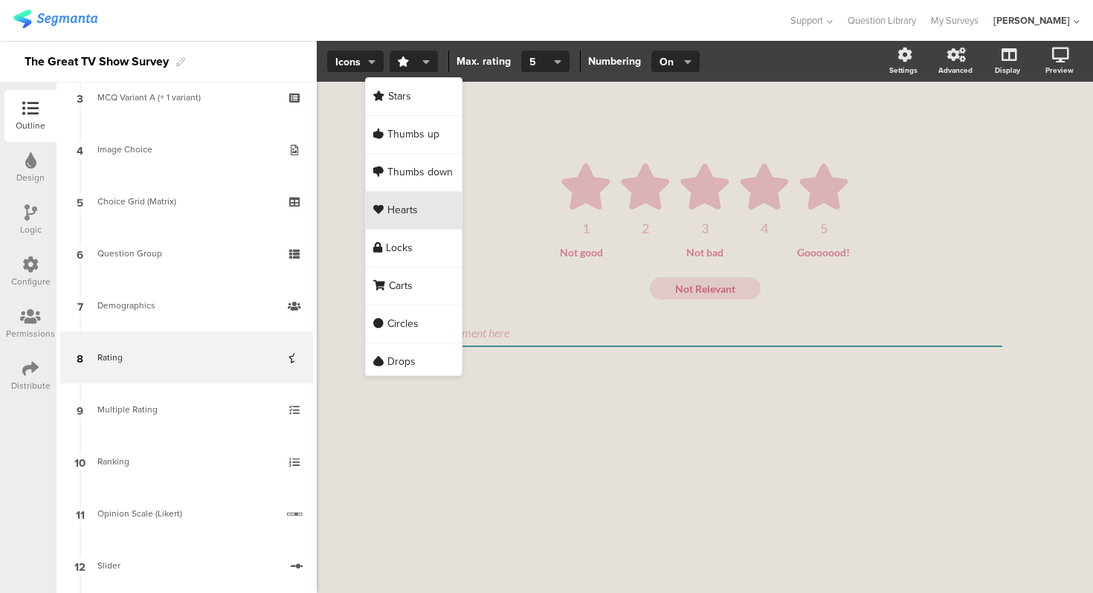
click at [409, 204] on span "Hearts" at bounding box center [402, 210] width 30 height 15
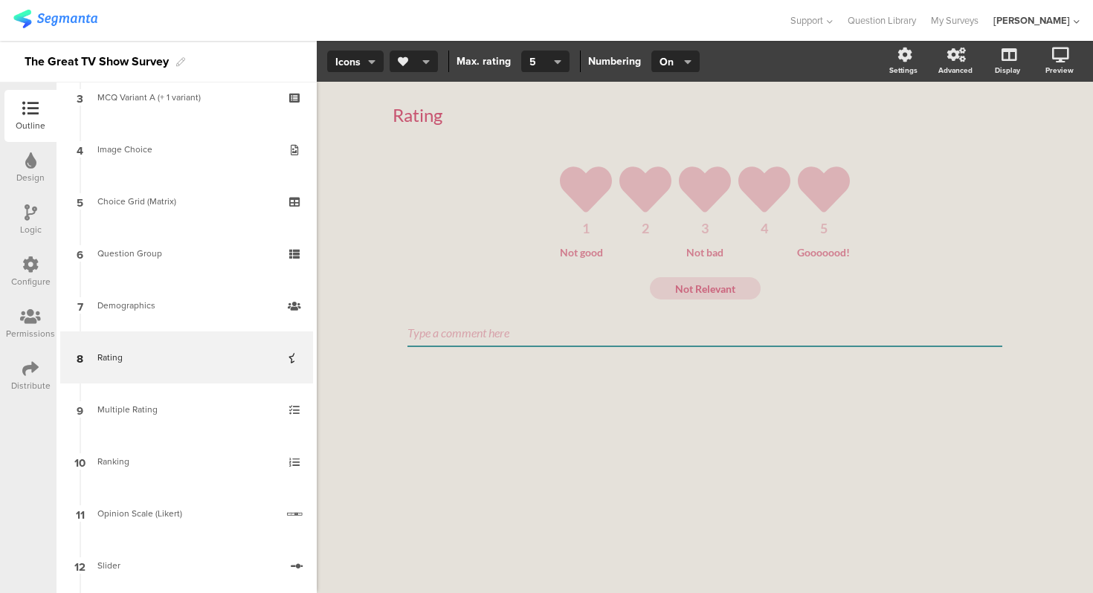
click at [422, 57] on icon "button" at bounding box center [425, 62] width 7 height 12
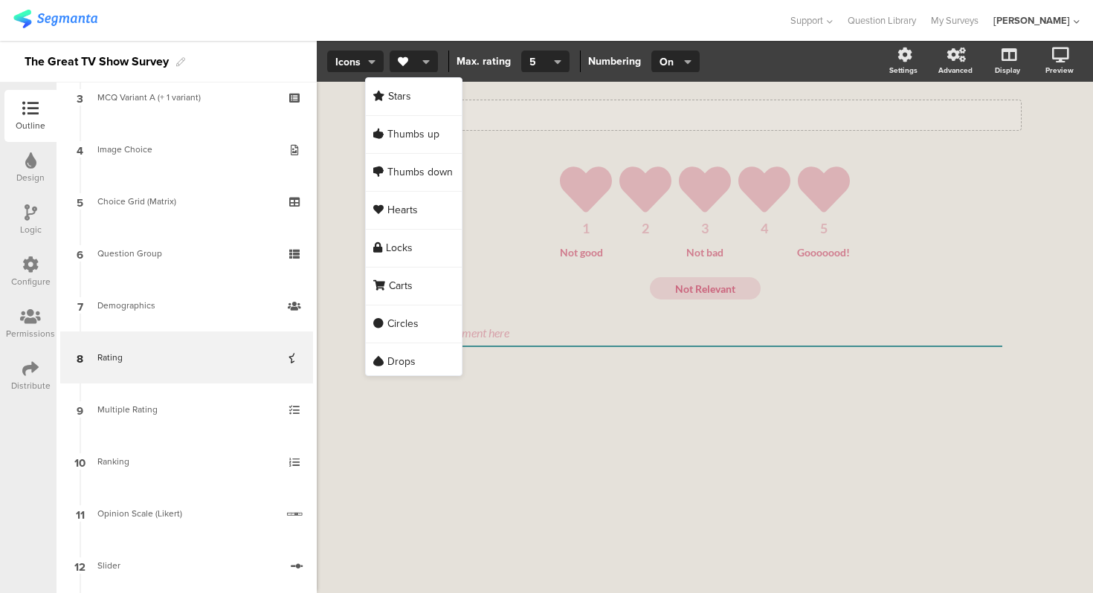
click at [510, 108] on div "Rating" at bounding box center [704, 115] width 624 height 22
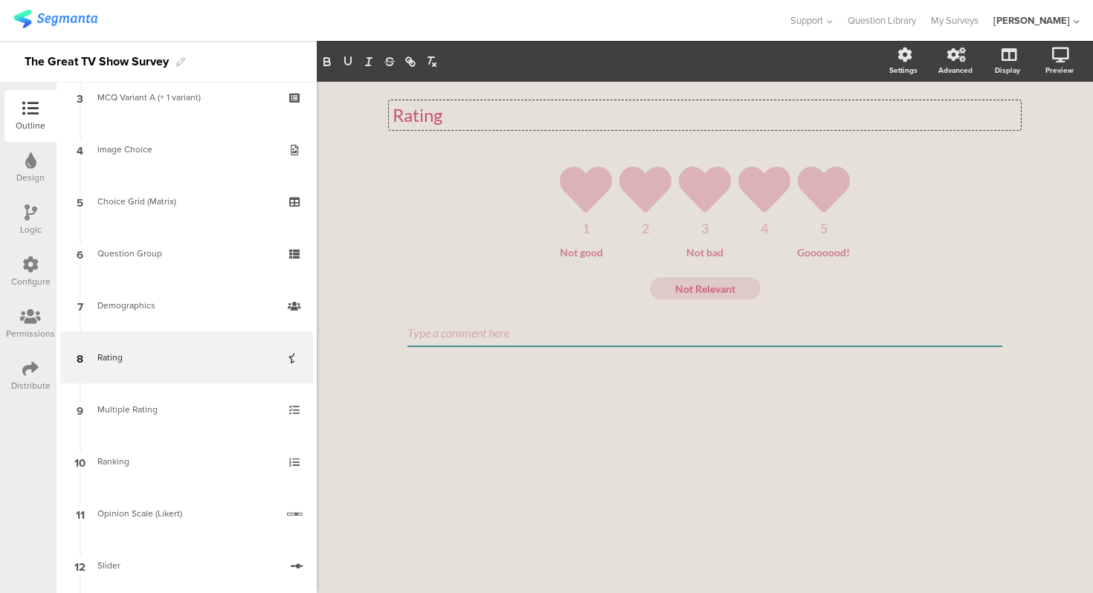
click at [421, 148] on div "Rating Rating Rating 1 2 3 4 5 Not good Not bad Gooooood! Not Relevant" at bounding box center [704, 244] width 624 height 310
click at [502, 190] on ul "1 2 3 4 5" at bounding box center [704, 199] width 595 height 71
click at [554, 62] on icon "button" at bounding box center [557, 62] width 7 height 12
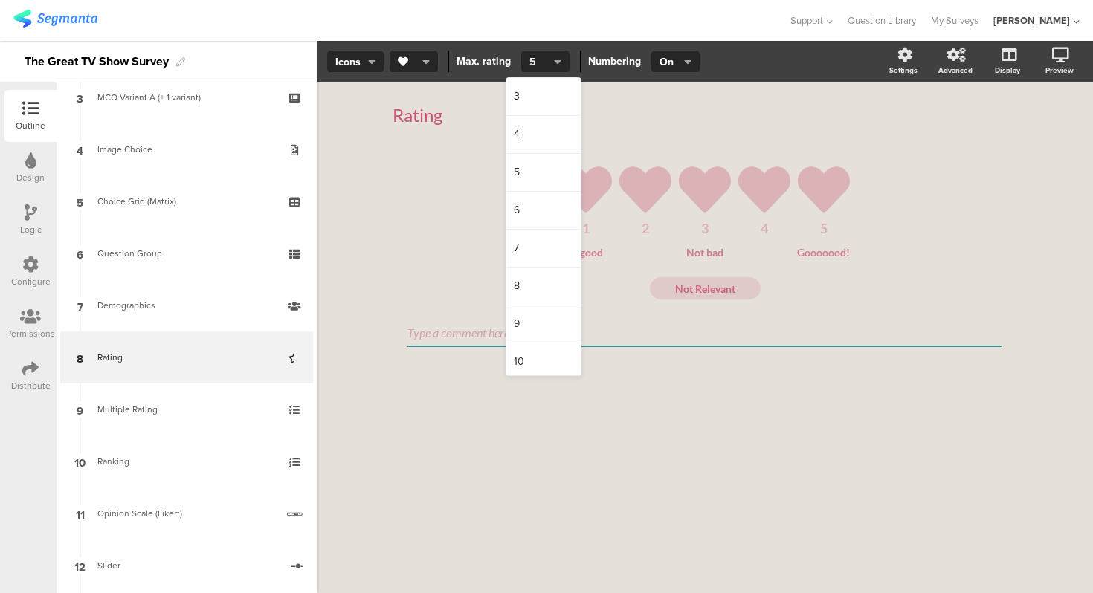
click at [560, 65] on button "5" at bounding box center [545, 62] width 48 height 22
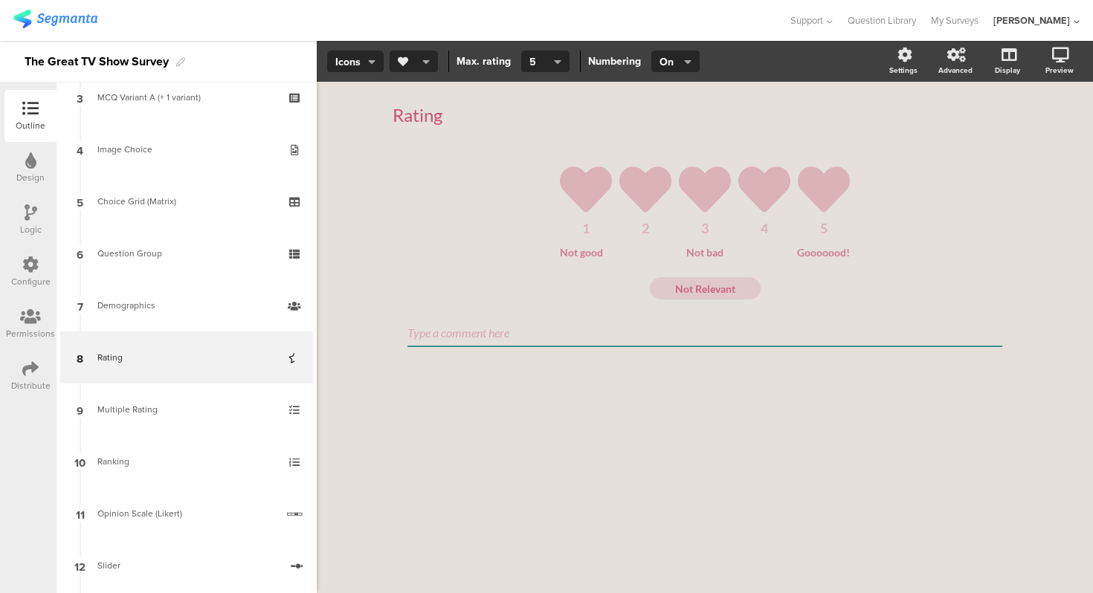
click at [424, 61] on icon "button" at bounding box center [425, 62] width 7 height 12
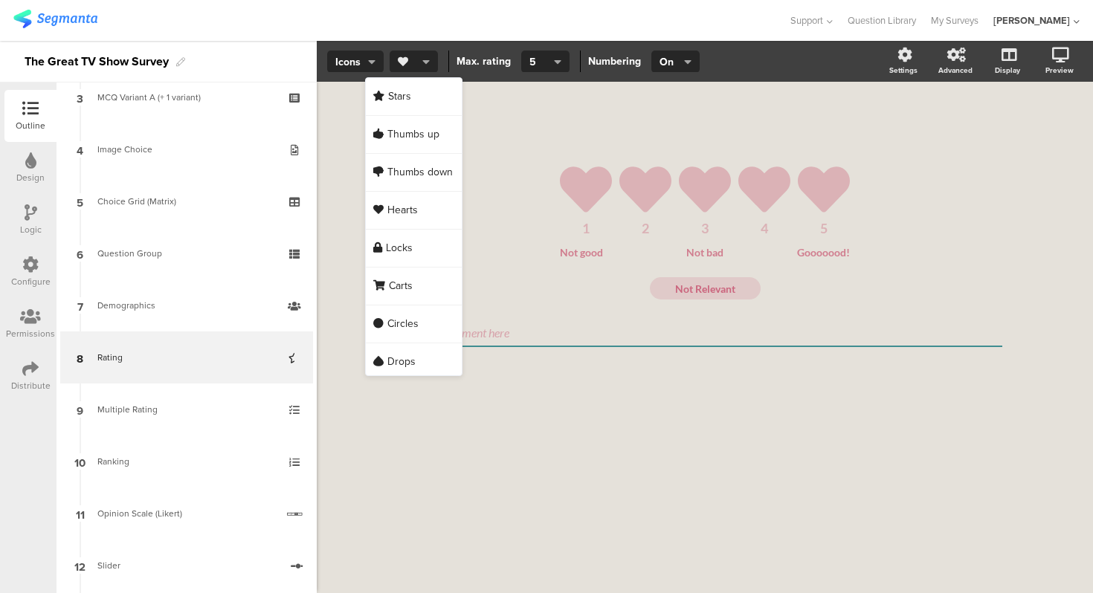
click at [424, 61] on icon "button" at bounding box center [425, 62] width 7 height 12
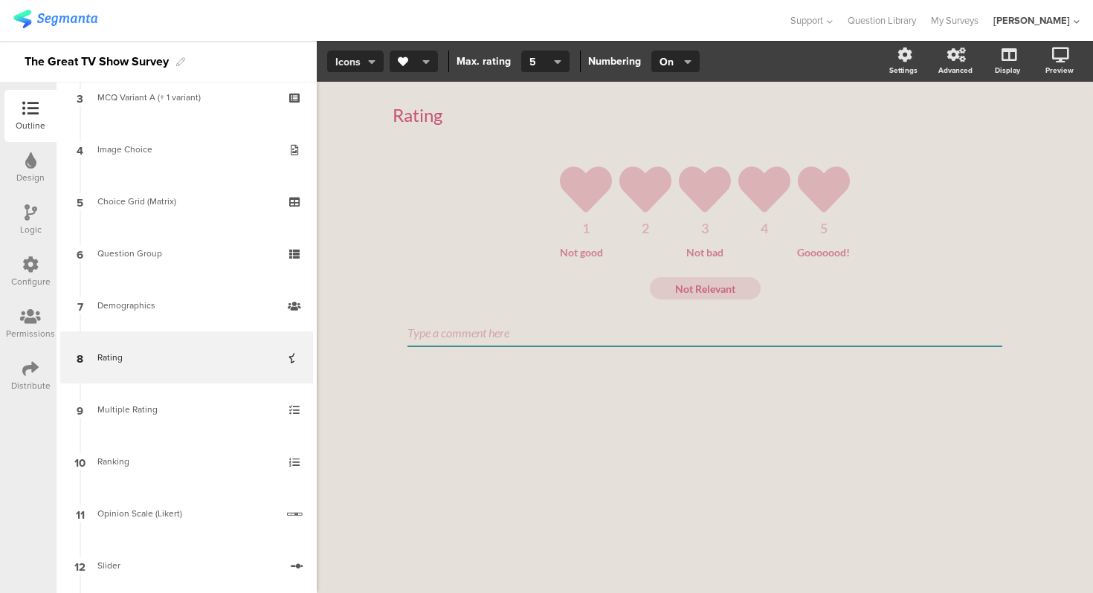
click at [368, 62] on icon "button" at bounding box center [371, 62] width 7 height 12
click at [366, 70] on button "Icons" at bounding box center [355, 62] width 56 height 22
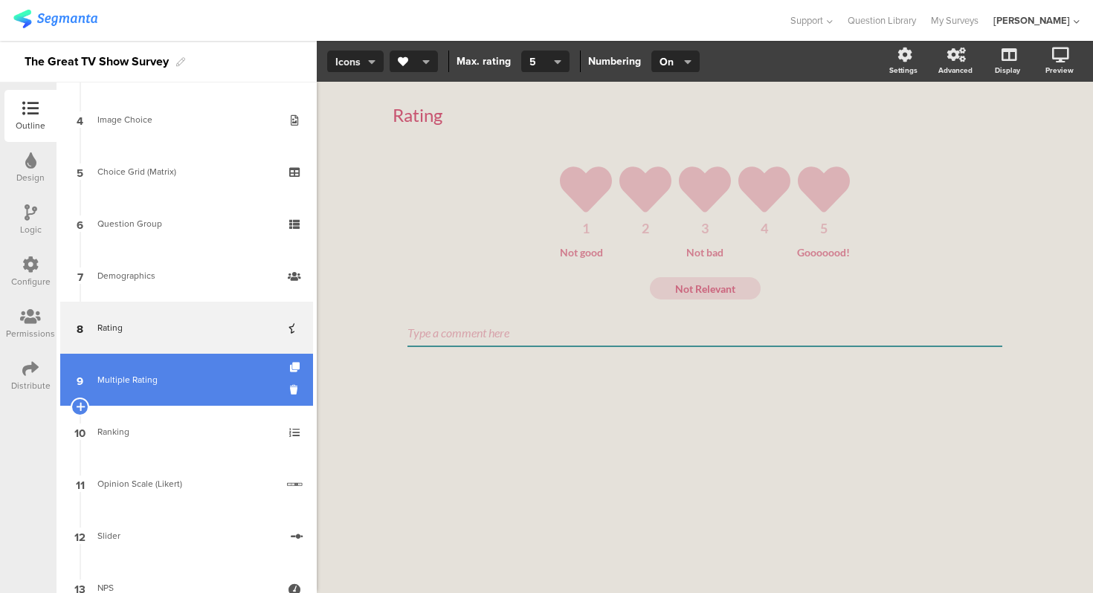
scroll to position [210, 0]
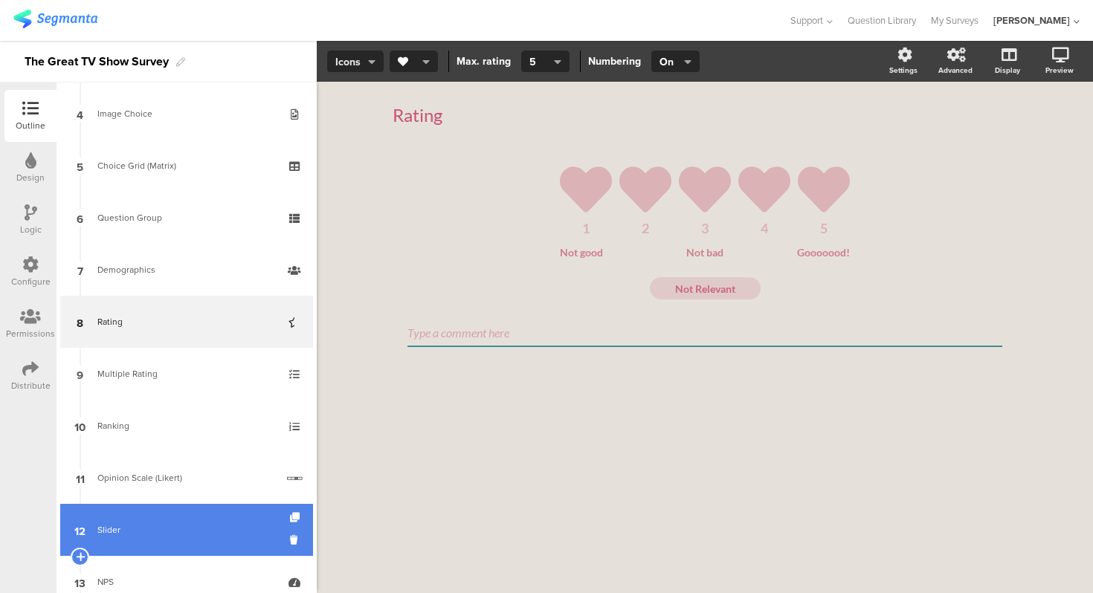
click at [161, 516] on link "12 Slider" at bounding box center [186, 530] width 253 height 52
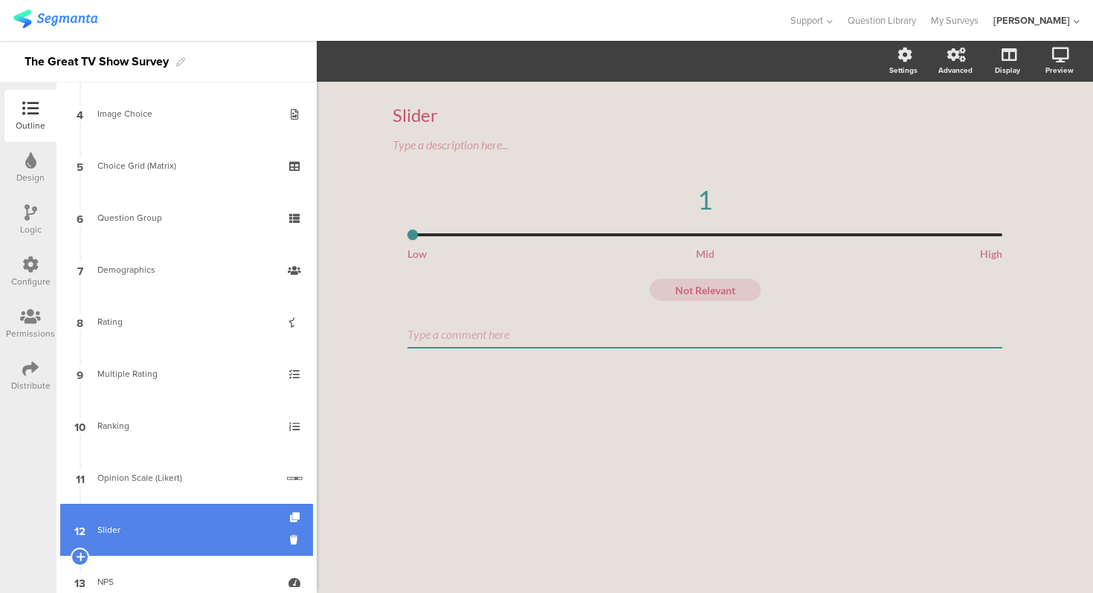
click at [161, 516] on link "12 Slider" at bounding box center [186, 530] width 253 height 52
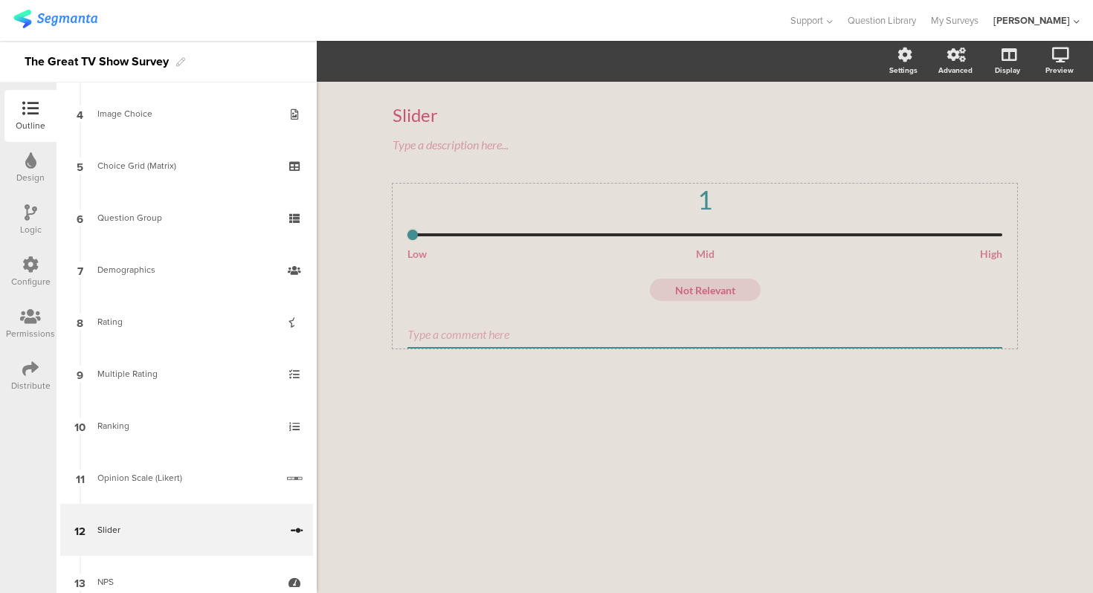
click at [430, 200] on div "1" at bounding box center [704, 199] width 595 height 31
click at [367, 56] on span "Slider" at bounding box center [356, 62] width 42 height 16
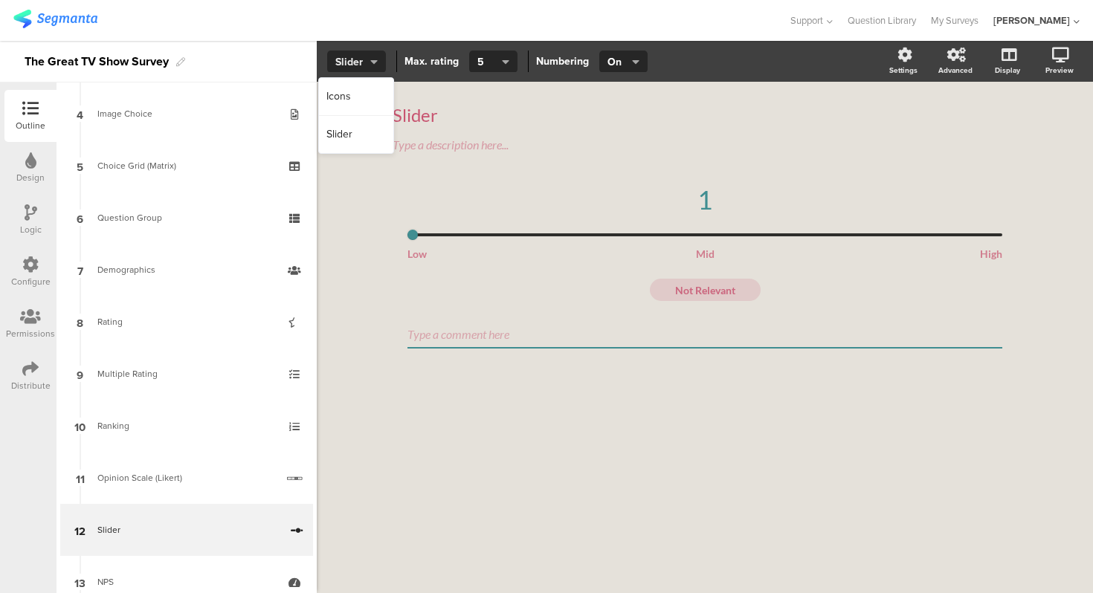
click at [367, 56] on span "Slider" at bounding box center [356, 62] width 42 height 16
click at [502, 62] on icon "button" at bounding box center [505, 62] width 7 height 12
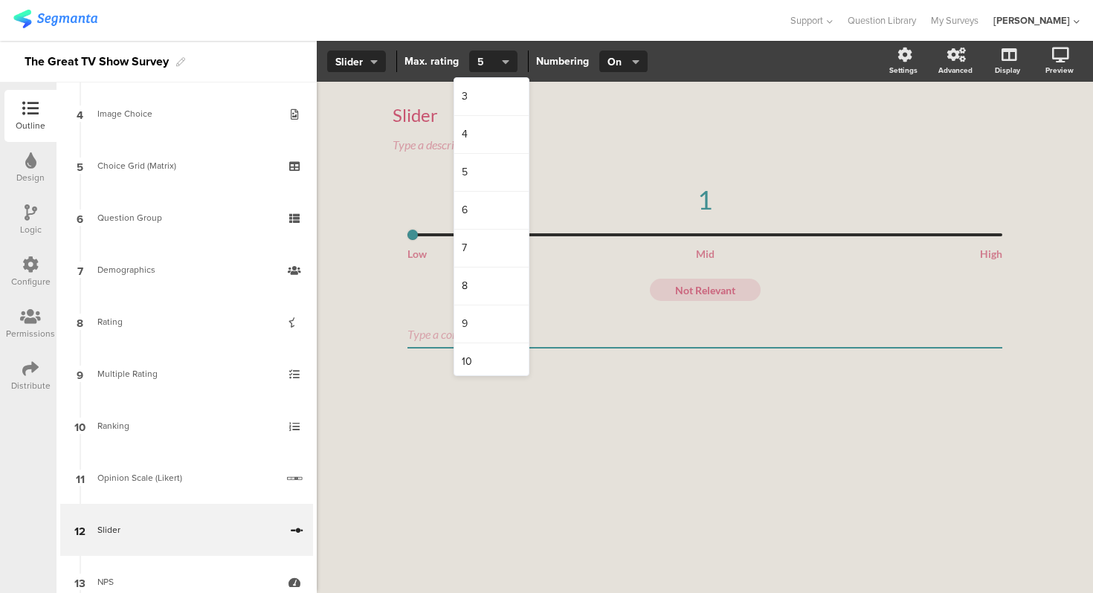
click at [502, 62] on icon "button" at bounding box center [505, 62] width 7 height 12
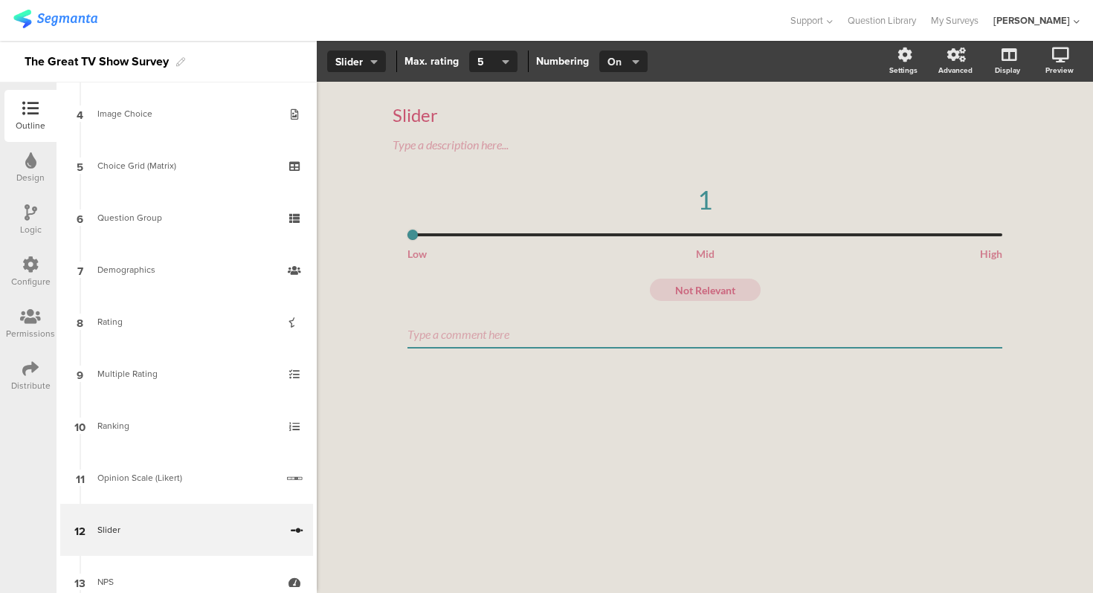
click at [622, 59] on span "On" at bounding box center [621, 62] width 29 height 16
click at [721, 59] on div "Slider Max. rating 5 Numbering On" at bounding box center [601, 62] width 568 height 22
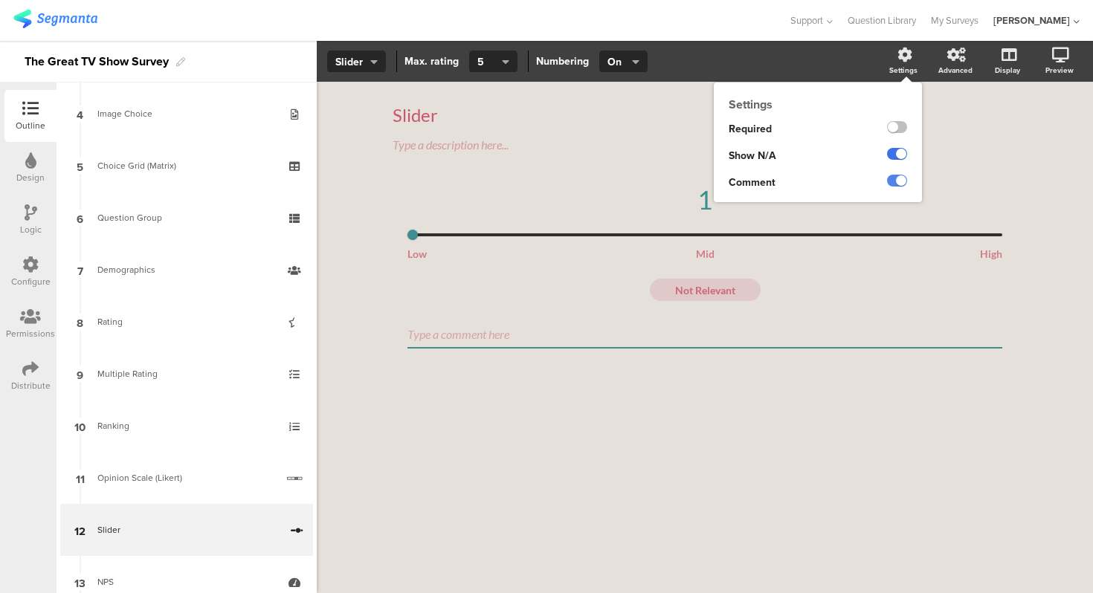
click at [893, 156] on label at bounding box center [897, 154] width 20 height 12
click at [0, 0] on input "checkbox" at bounding box center [0, 0] width 0 height 0
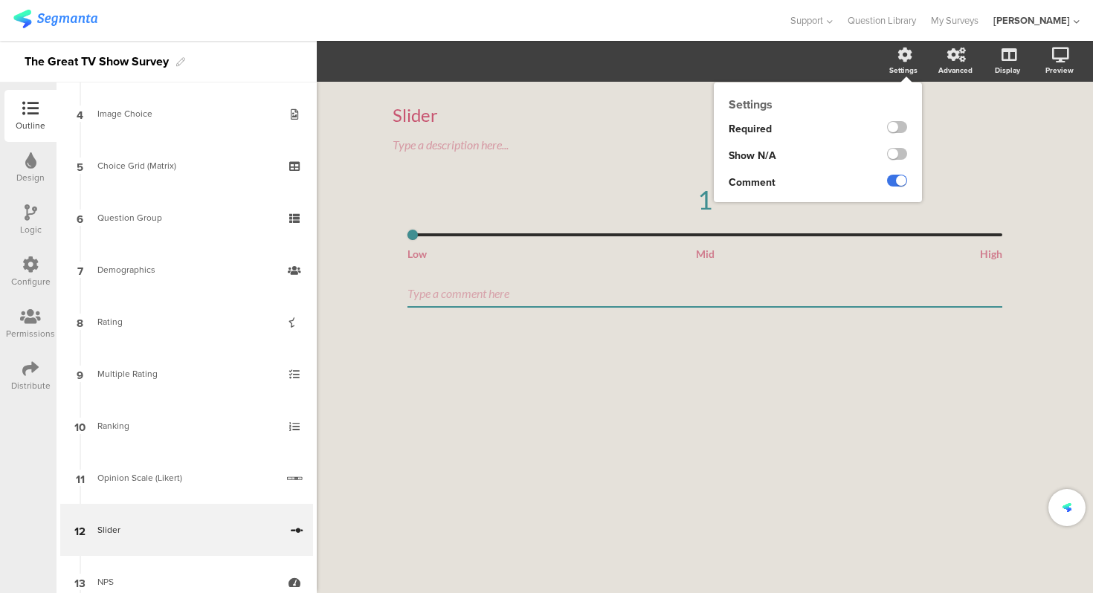
click at [896, 178] on label at bounding box center [897, 181] width 20 height 12
click at [0, 0] on input "checkbox" at bounding box center [0, 0] width 0 height 0
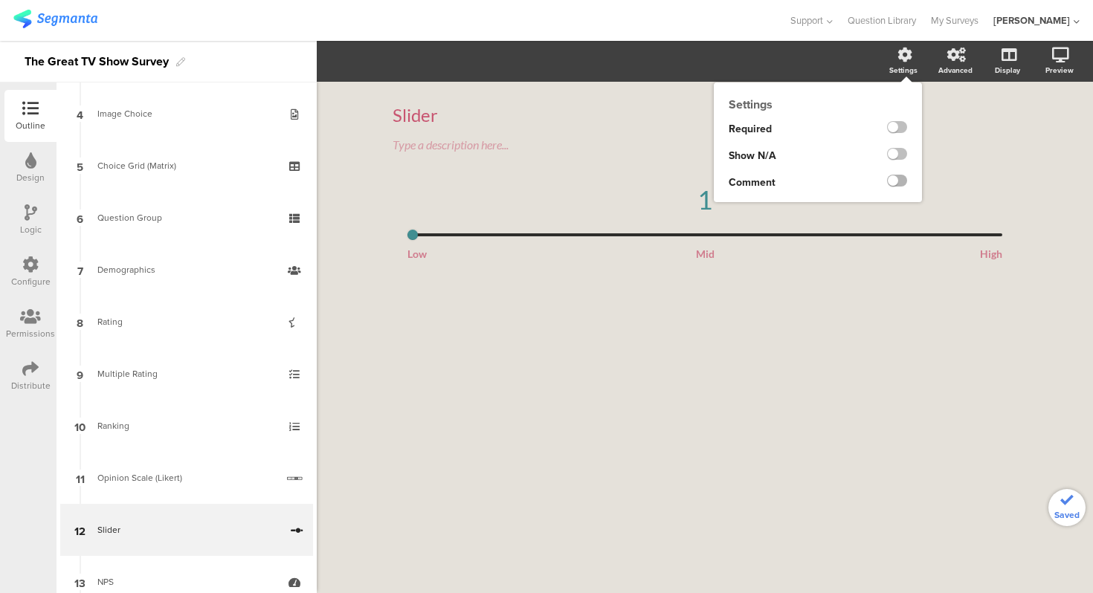
click at [896, 178] on label at bounding box center [897, 181] width 20 height 12
click at [0, 0] on input "checkbox" at bounding box center [0, 0] width 0 height 0
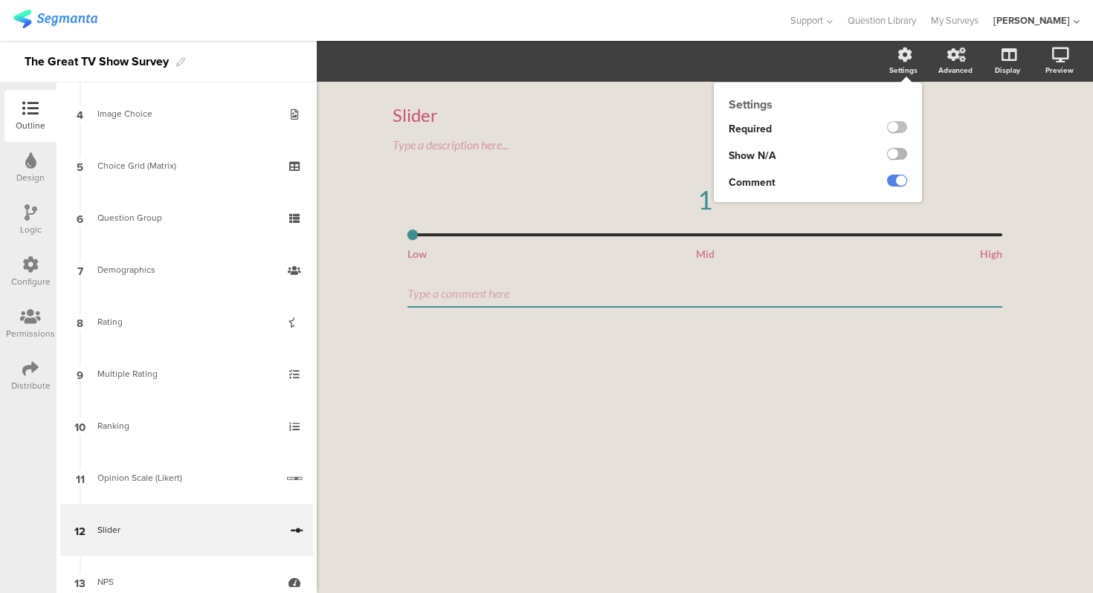
click at [895, 153] on label at bounding box center [897, 154] width 20 height 12
click at [0, 0] on input "checkbox" at bounding box center [0, 0] width 0 height 0
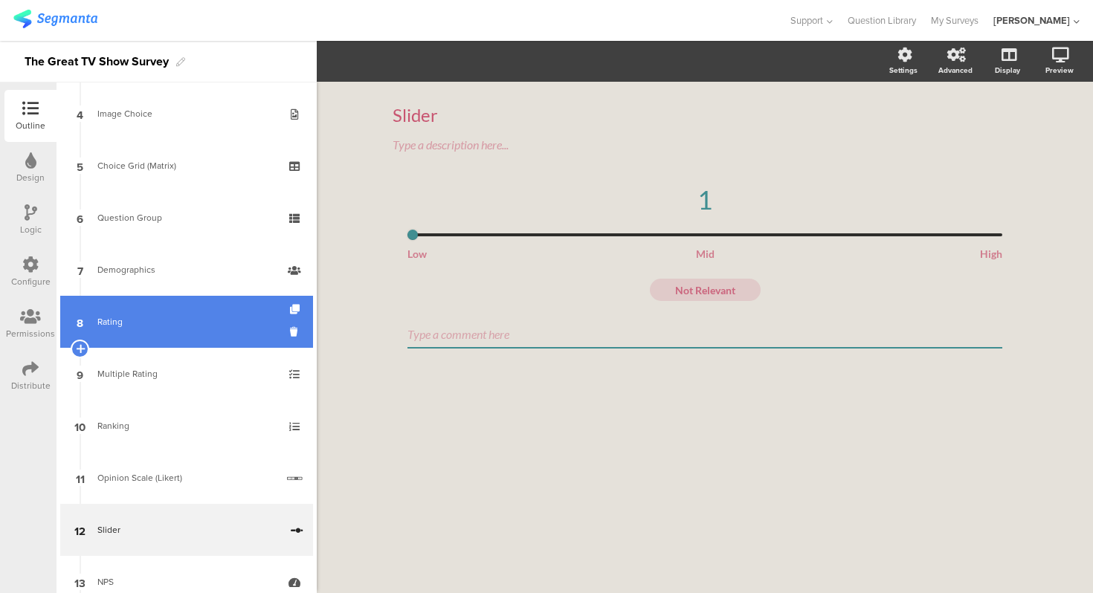
click at [187, 337] on link "8 Rating" at bounding box center [186, 322] width 253 height 52
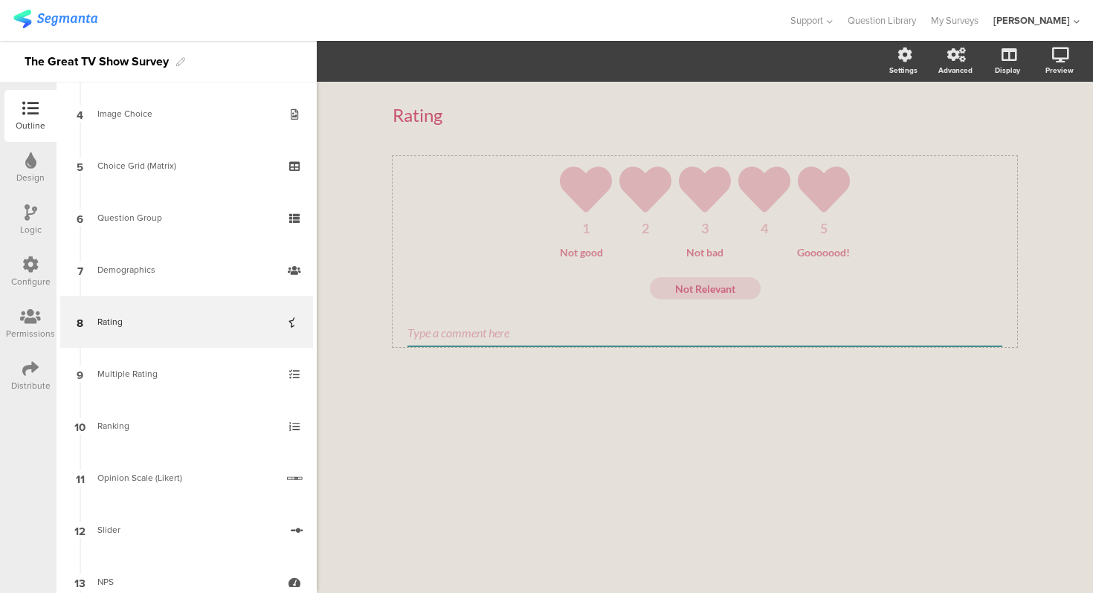
click at [480, 219] on ul "1 2 3 4 5" at bounding box center [704, 199] width 595 height 71
click at [358, 65] on span "Icons" at bounding box center [355, 62] width 40 height 16
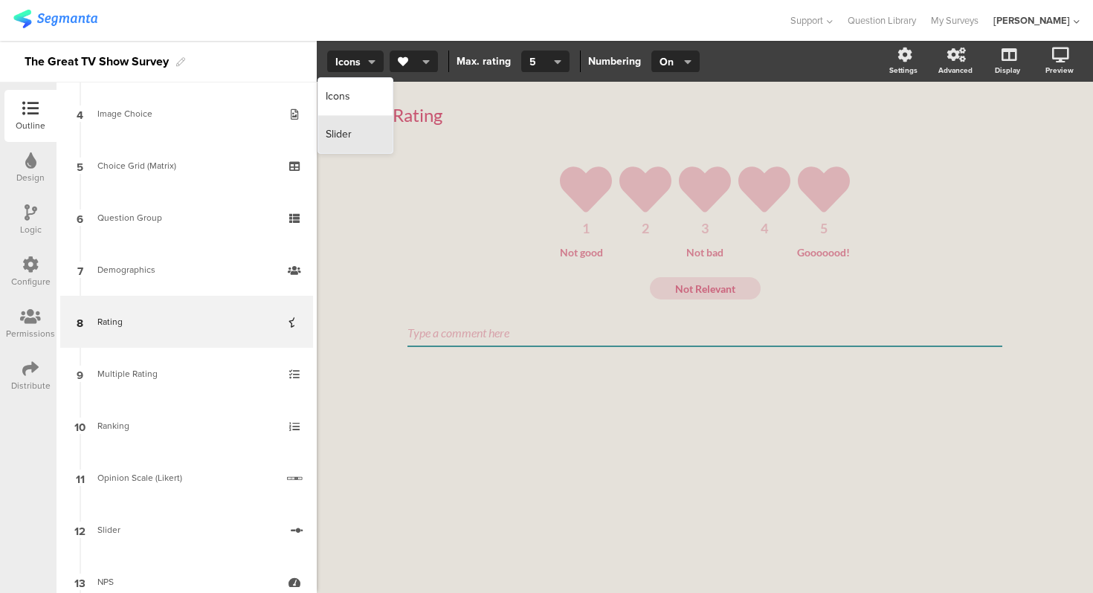
click at [358, 146] on div "Slider" at bounding box center [355, 134] width 74 height 37
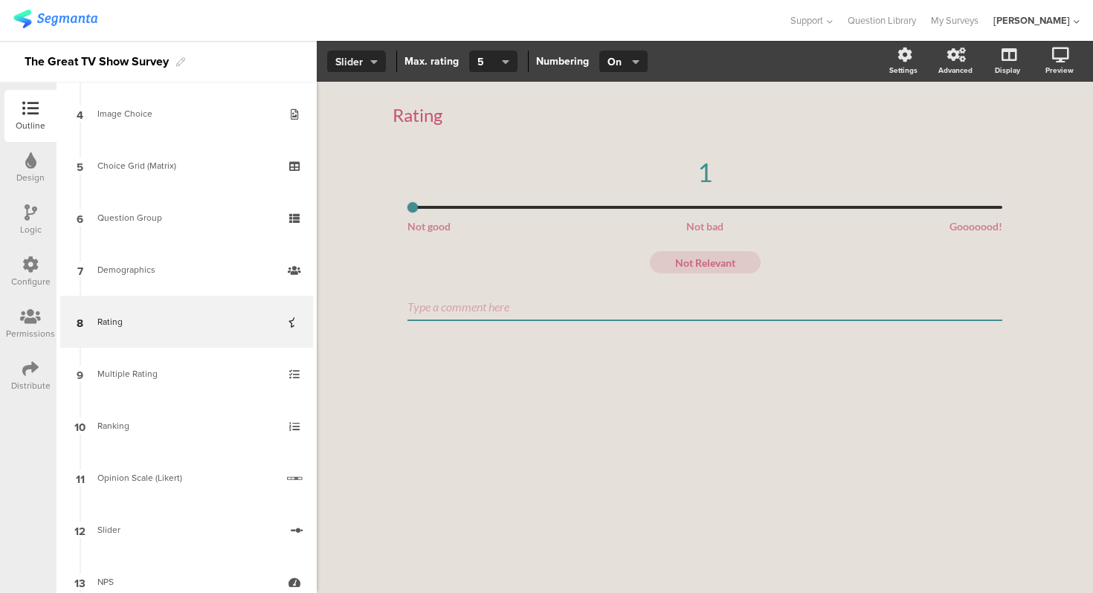
click at [366, 60] on span "Slider" at bounding box center [356, 62] width 42 height 16
click at [359, 92] on div "Icons" at bounding box center [356, 97] width 74 height 38
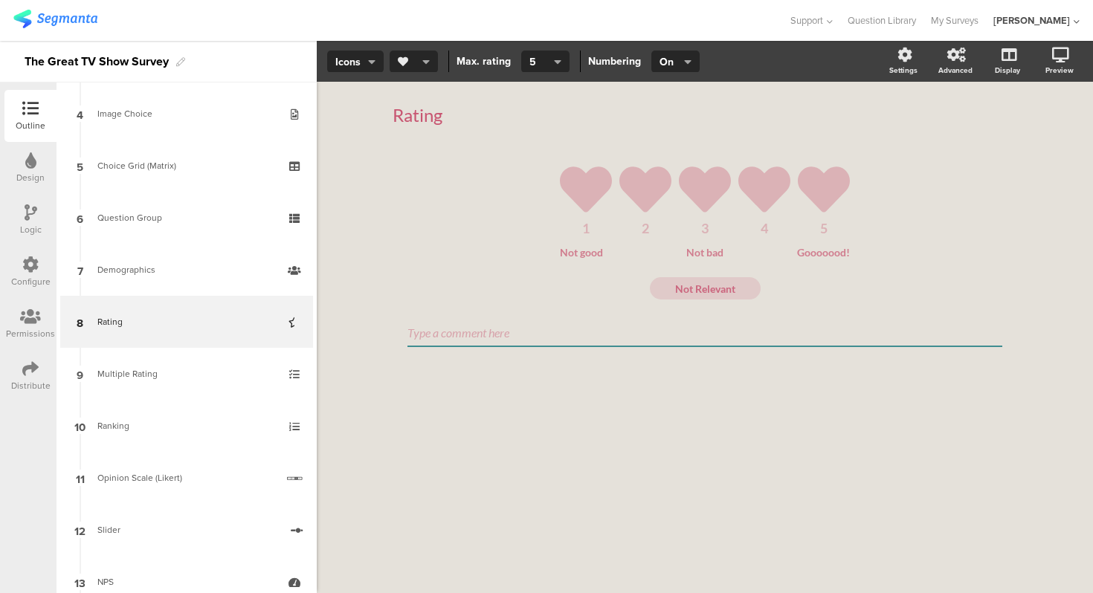
click at [414, 68] on span "button" at bounding box center [410, 62] width 25 height 16
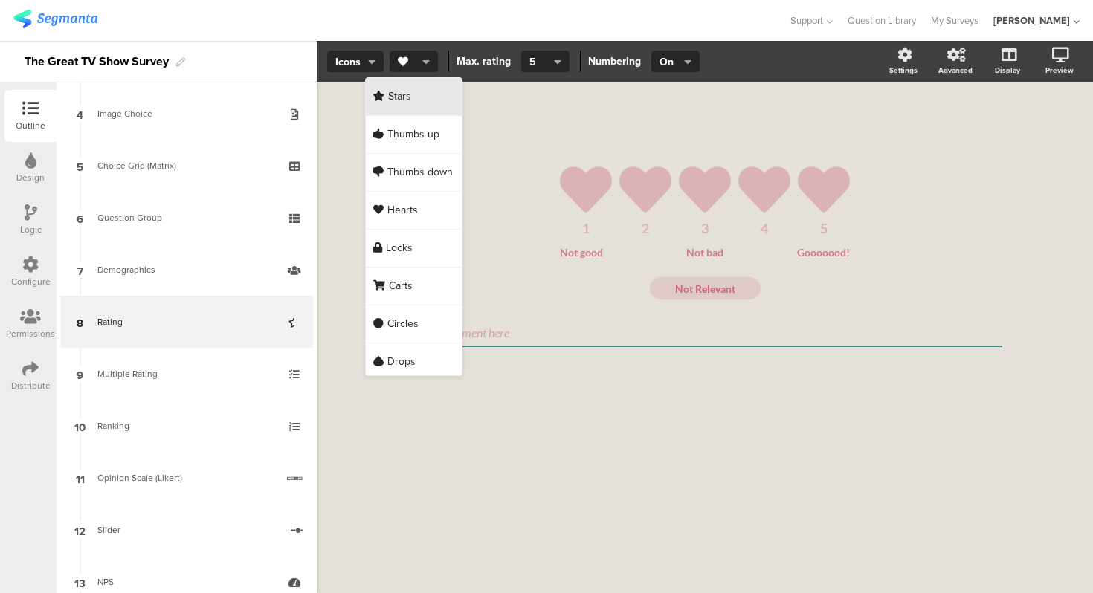
click at [418, 100] on div "Stars" at bounding box center [414, 97] width 96 height 38
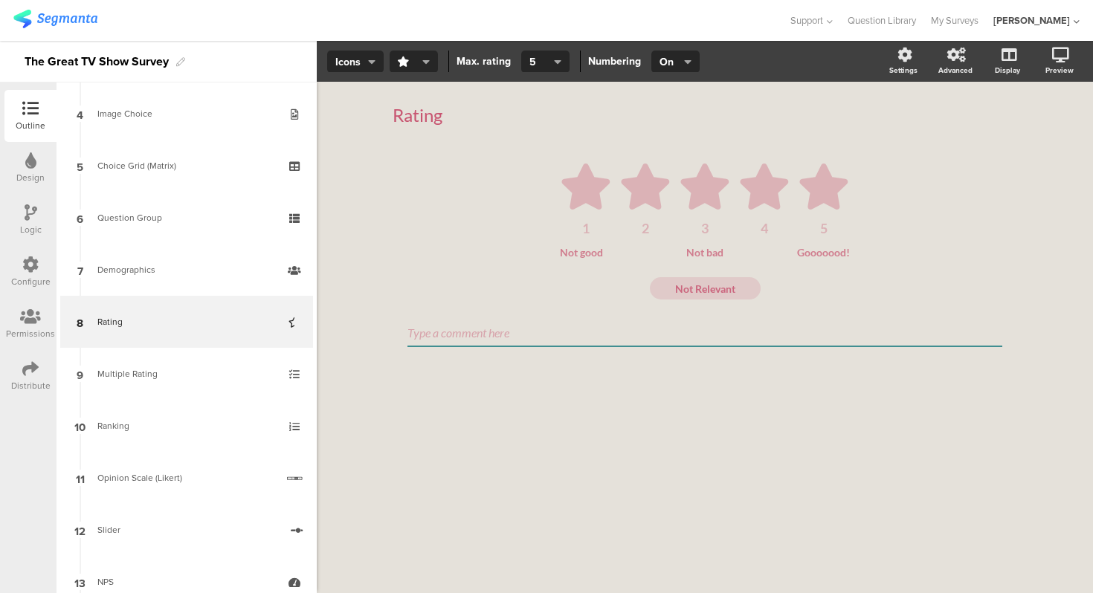
click at [348, 195] on div "Rating Rating 1 2 3 4 5 Not good Not bad Gooooood! Not Relevant" at bounding box center [705, 337] width 776 height 511
click at [601, 89] on div "Rating Rating" at bounding box center [704, 115] width 624 height 52
click at [581, 254] on div "Not good" at bounding box center [603, 252] width 87 height 13
click at [355, 213] on div "Rating Rating 1 2 3 4 5 Not good Not bad Gooooood! Not Relevant" at bounding box center [705, 337] width 776 height 511
click at [705, 250] on div "Not bad" at bounding box center [705, 252] width 87 height 13
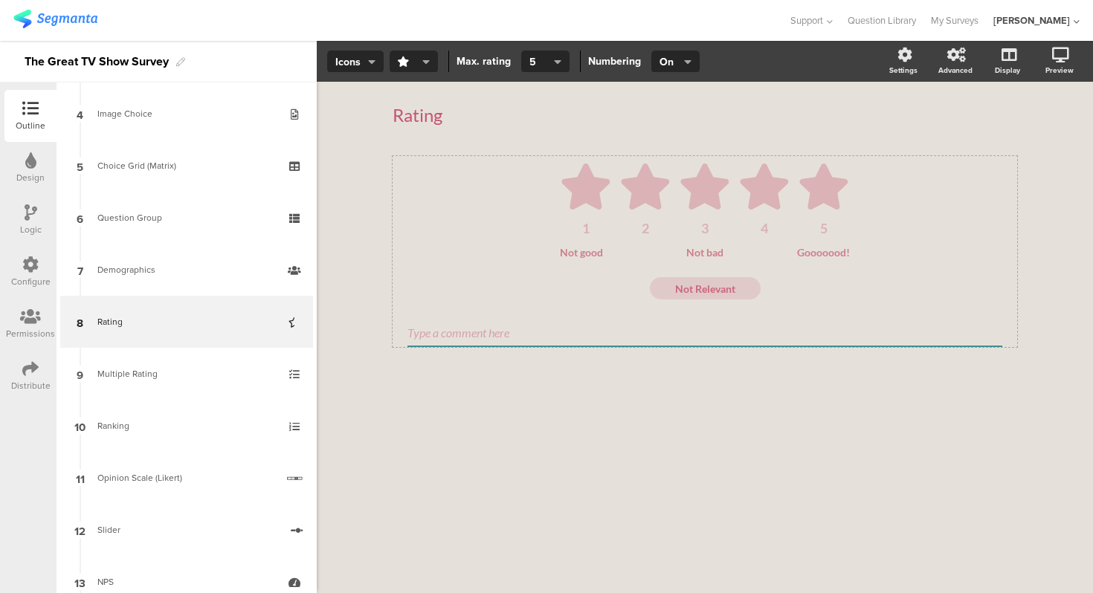
click at [598, 256] on div "Not good" at bounding box center [603, 252] width 87 height 13
click at [574, 253] on div "Not good" at bounding box center [603, 252] width 87 height 13
click at [532, 133] on div "Rating Rating" at bounding box center [704, 115] width 624 height 52
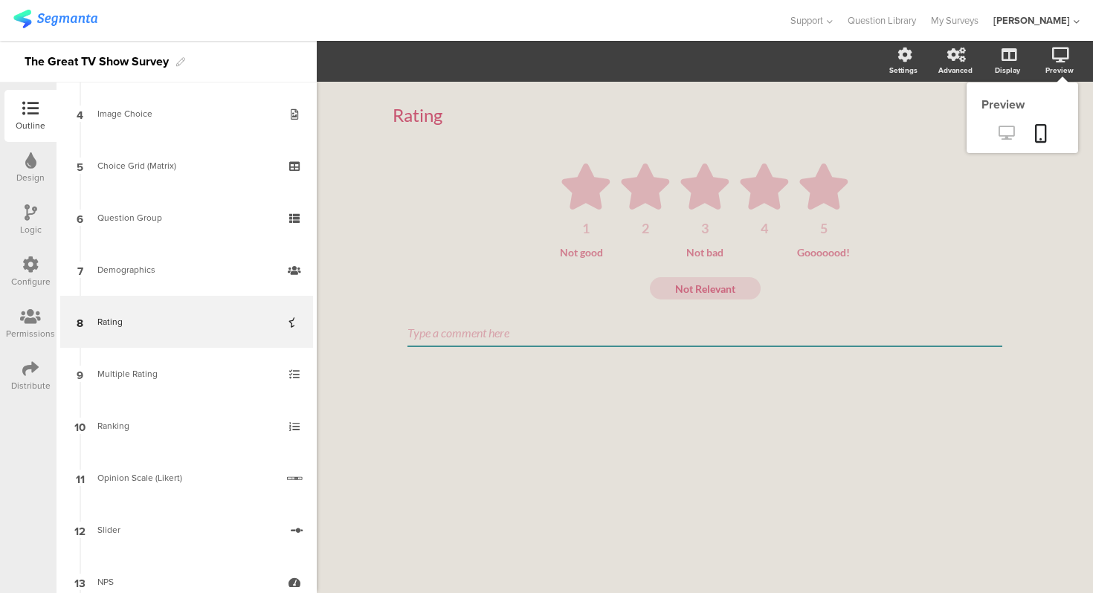
click at [1011, 130] on icon at bounding box center [1006, 133] width 16 height 14
click at [583, 253] on div "Not good" at bounding box center [603, 252] width 87 height 13
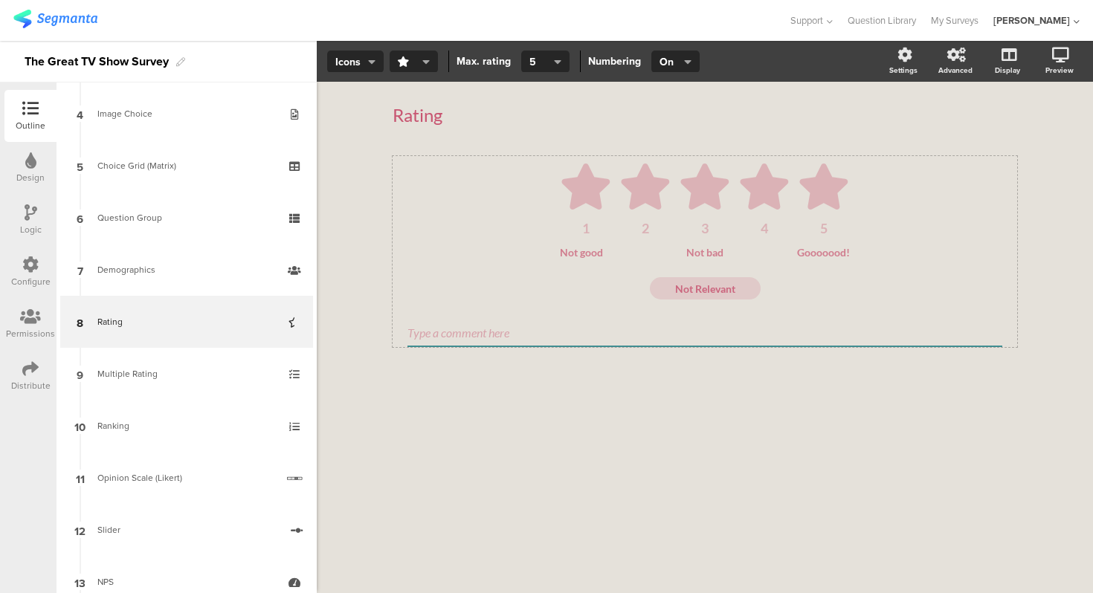
click at [583, 253] on div "Not good" at bounding box center [603, 252] width 87 height 13
click at [699, 253] on div "Not bad" at bounding box center [705, 252] width 87 height 13
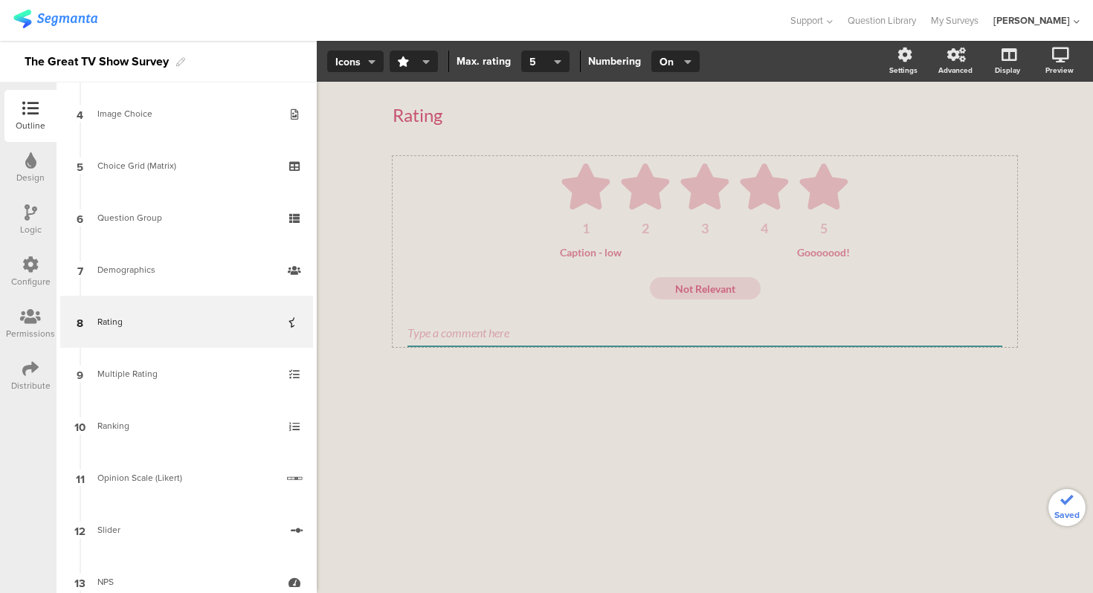
click at [822, 255] on div "Gooooood!" at bounding box center [806, 252] width 87 height 13
click at [922, 204] on ul "1 2 3 4 5" at bounding box center [704, 199] width 595 height 71
click at [781, 142] on div "Rating Rating 1 2 3 4 5 Caption - low Caption - mid Caption - high Not Relevant" at bounding box center [704, 244] width 624 height 310
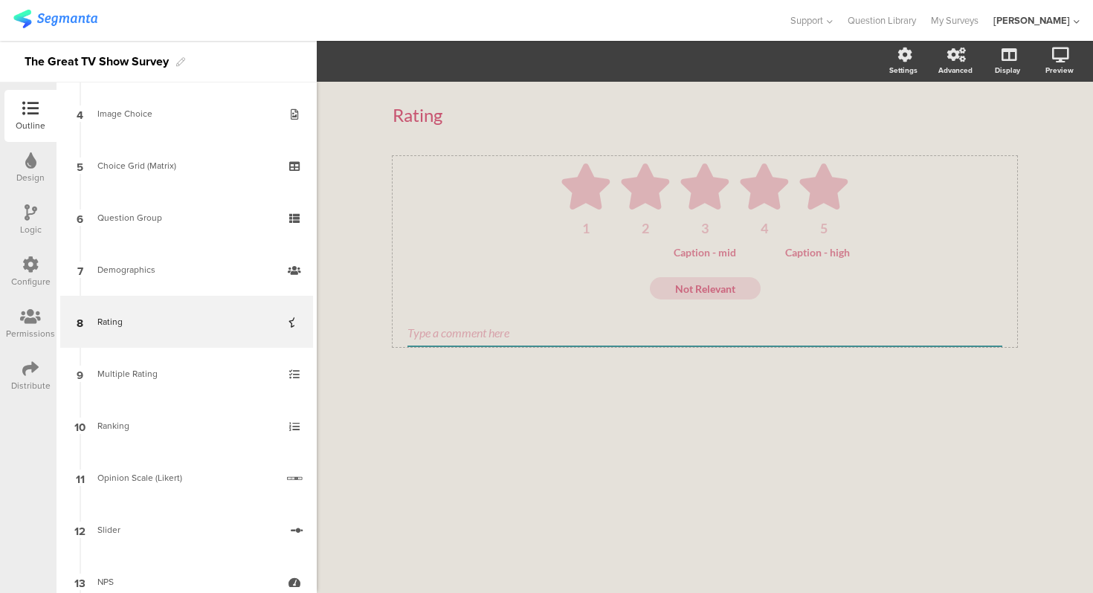
click at [562, 147] on div "Rating Rating 1 2 3 4 5 Caption - mid Caption - high Not Relevant" at bounding box center [704, 244] width 624 height 310
click at [700, 286] on textarea "Not Relevant" at bounding box center [705, 288] width 111 height 13
click at [728, 282] on textarea "Not Relevant" at bounding box center [705, 288] width 111 height 13
click at [728, 289] on textarea "Not Relevant" at bounding box center [705, 288] width 111 height 13
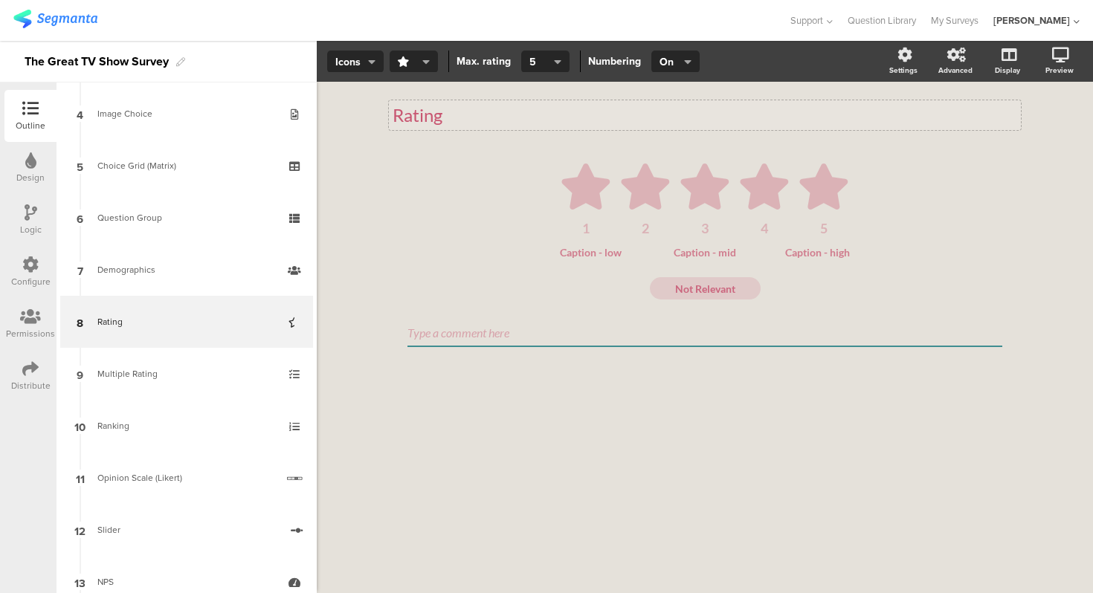
click at [772, 124] on div "Rating" at bounding box center [704, 115] width 624 height 22
click at [1052, 173] on div "Rating Rating Rating 1 2 3 4 5 Caption - low Caption - mid Caption - high Not R…" at bounding box center [705, 337] width 776 height 511
click at [656, 164] on icon at bounding box center [645, 187] width 52 height 46
click at [362, 69] on button "Icons" at bounding box center [355, 62] width 56 height 22
click at [364, 65] on span "Icons" at bounding box center [355, 62] width 40 height 16
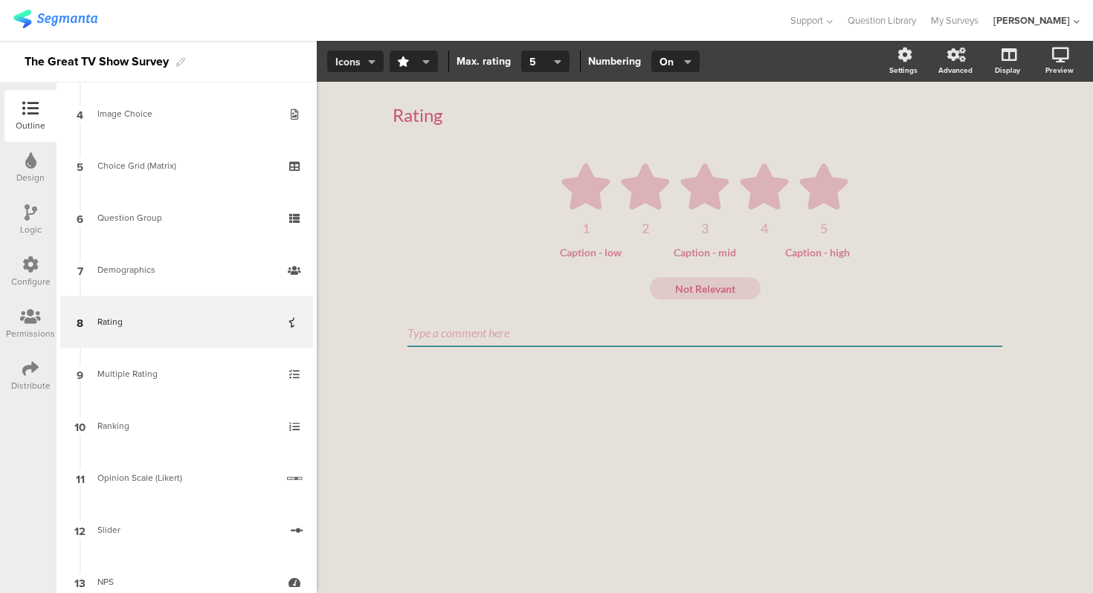
click at [369, 65] on icon "button" at bounding box center [371, 62] width 7 height 12
click at [425, 57] on icon "button" at bounding box center [425, 62] width 7 height 12
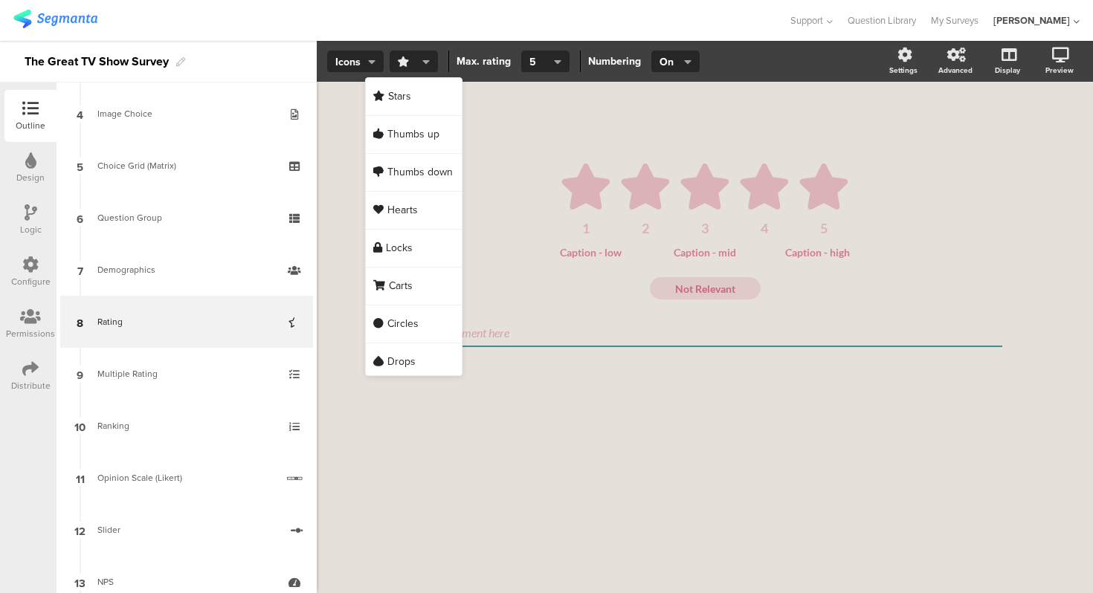
click at [425, 57] on icon "button" at bounding box center [425, 62] width 7 height 12
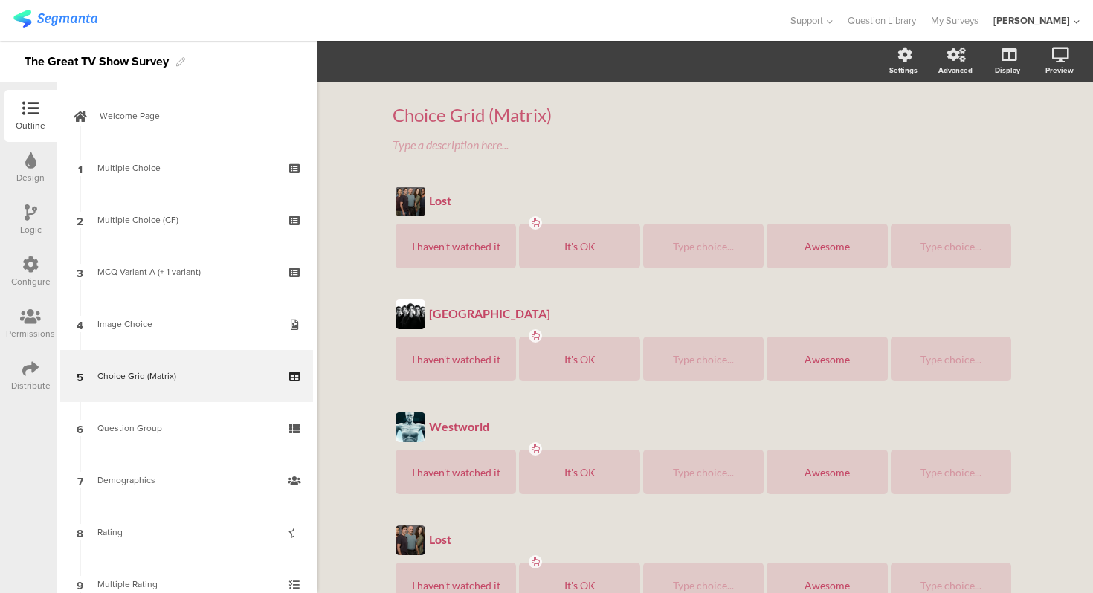
scroll to position [90, 0]
